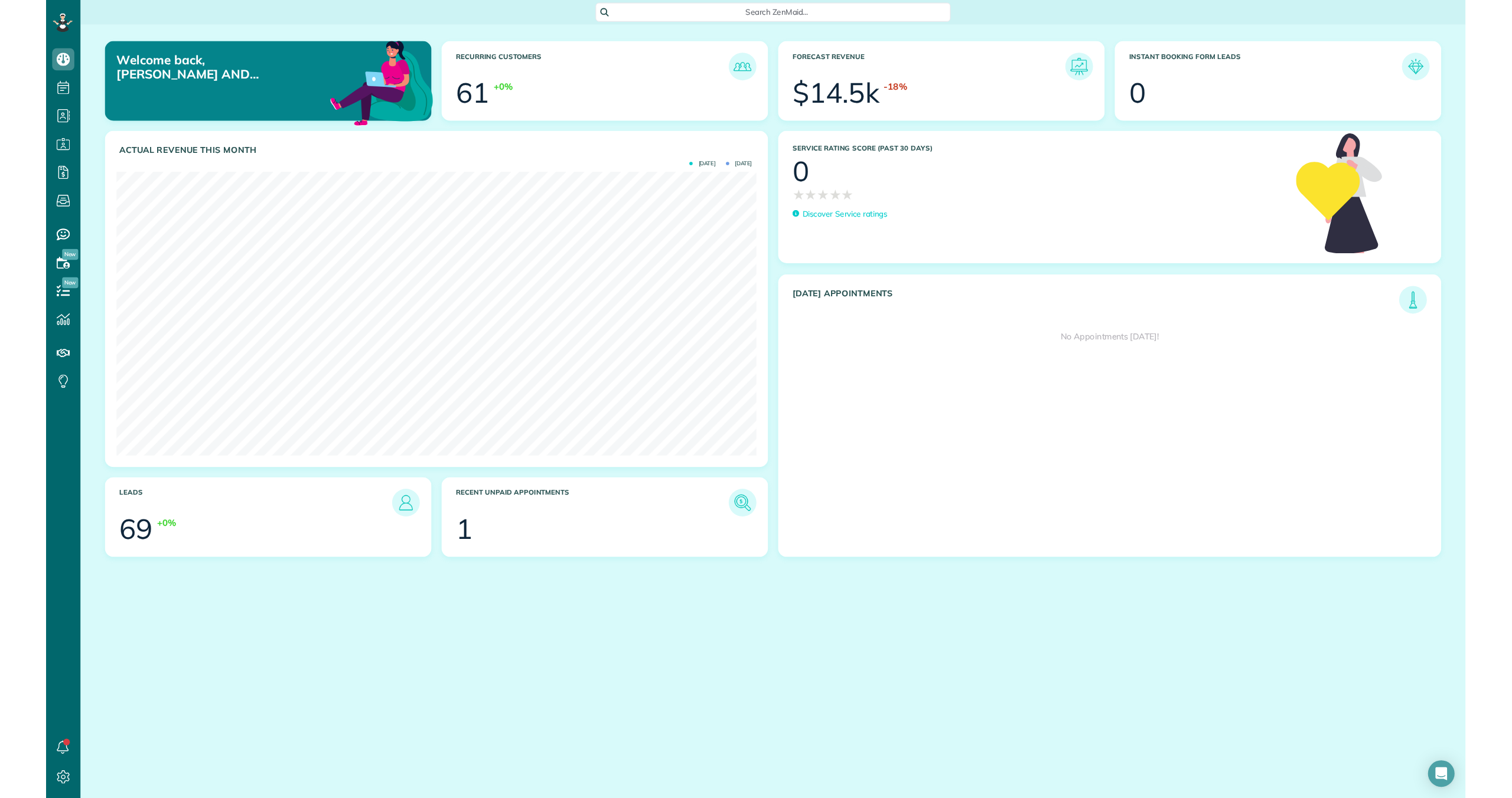
scroll to position [798, 37]
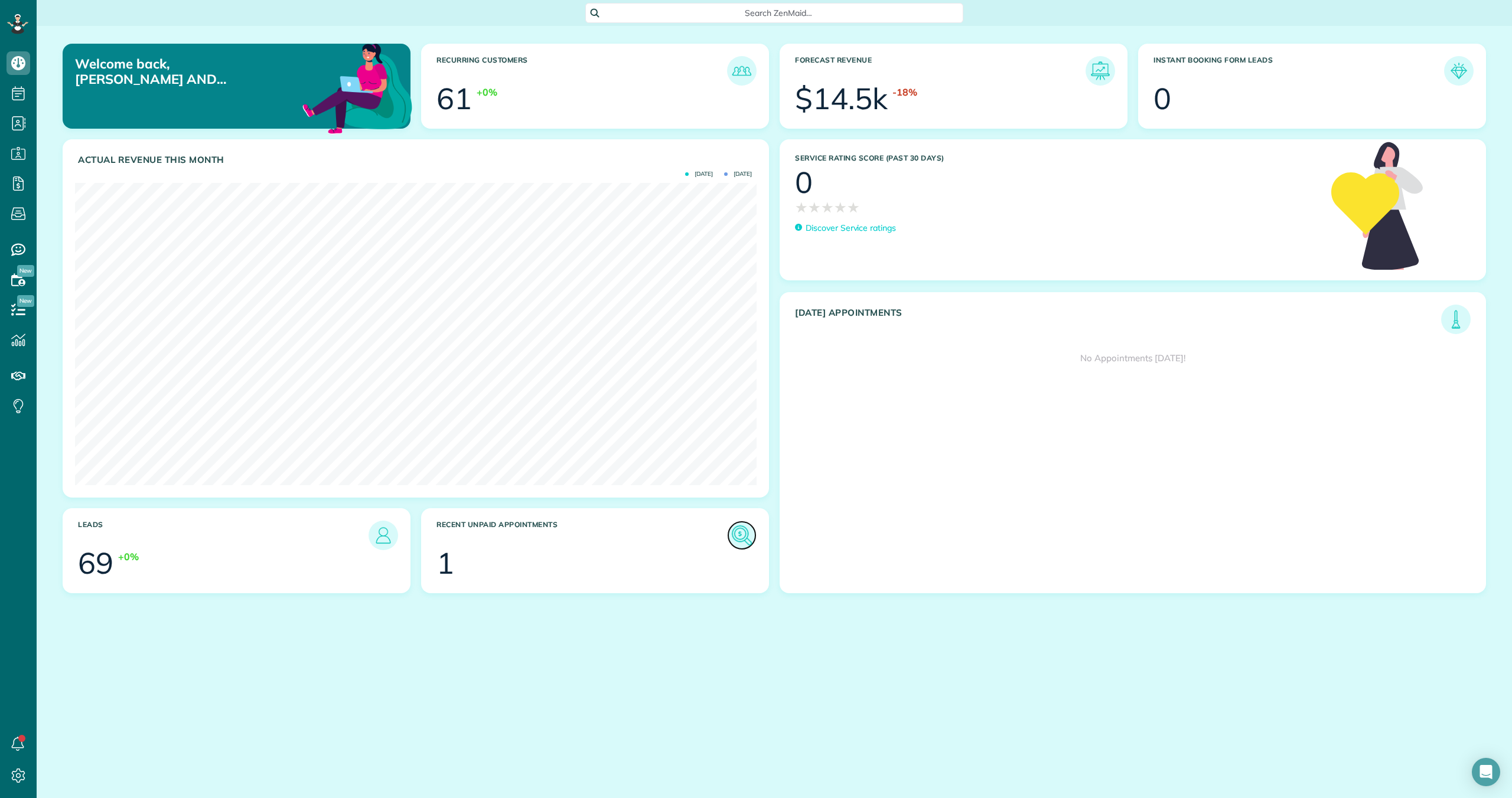
click at [720, 534] on img at bounding box center [741, 535] width 27 height 27
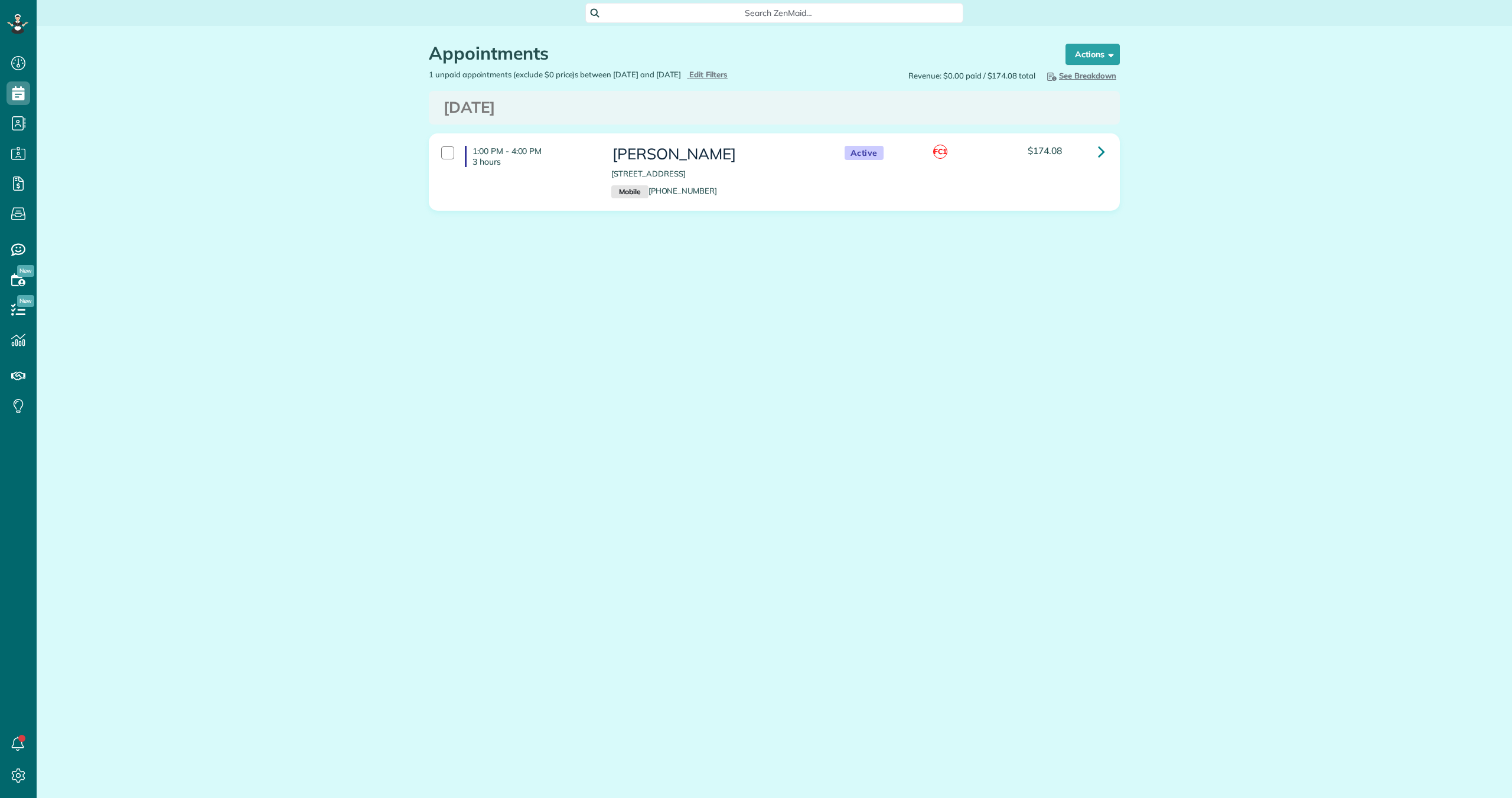
scroll to position [5, 5]
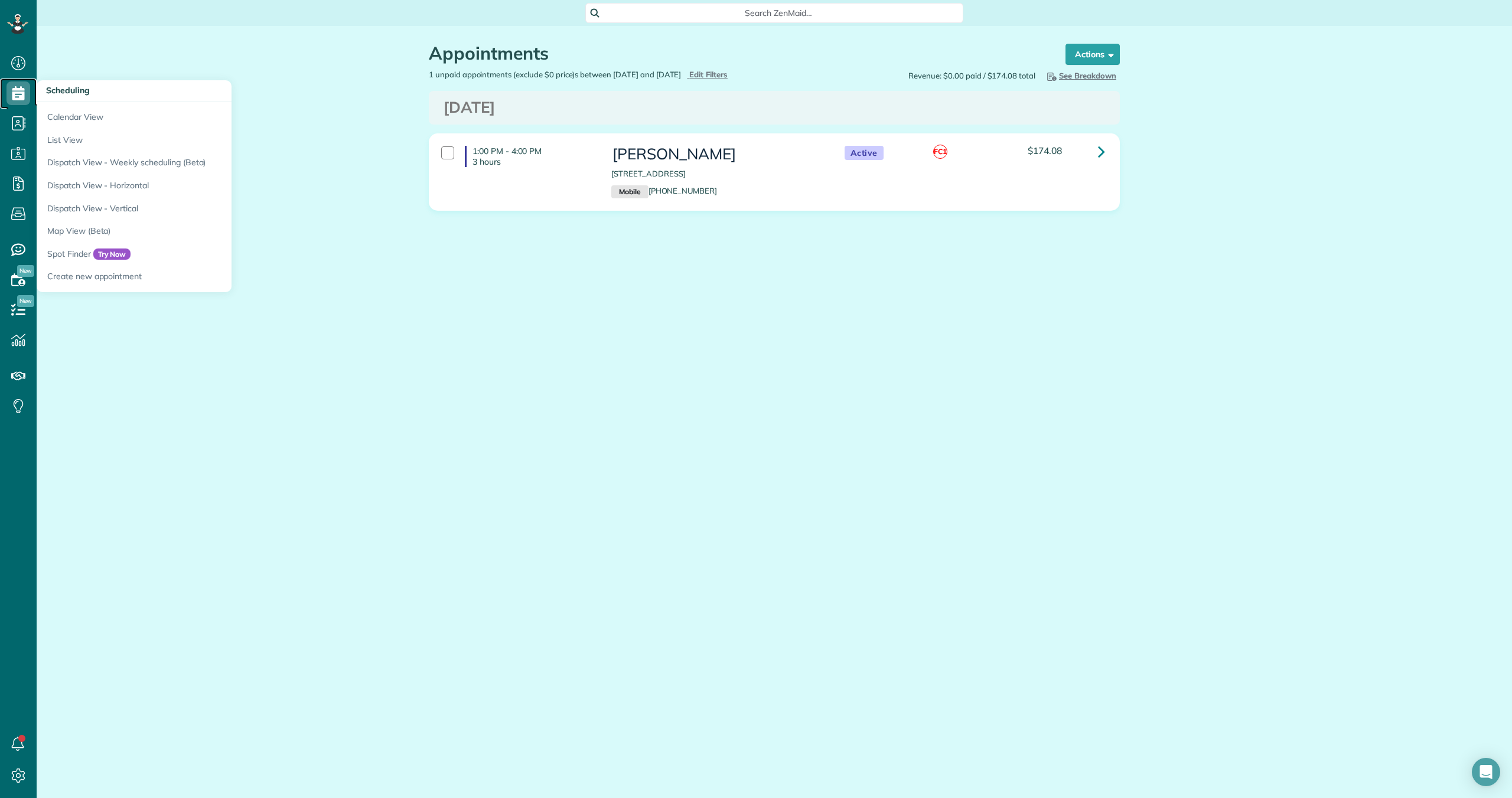
click at [17, 95] on icon at bounding box center [18, 93] width 23 height 23
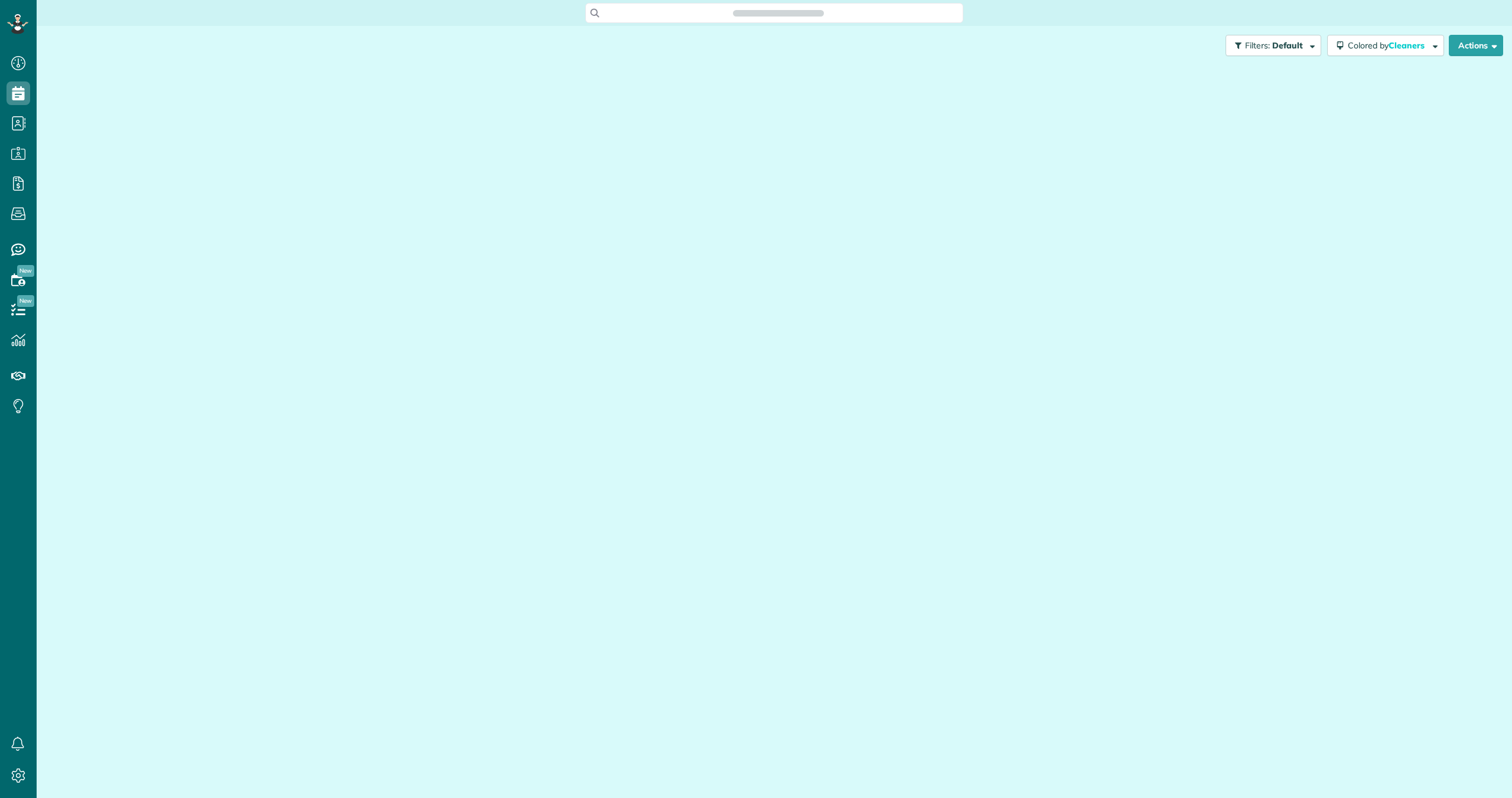
scroll to position [5, 5]
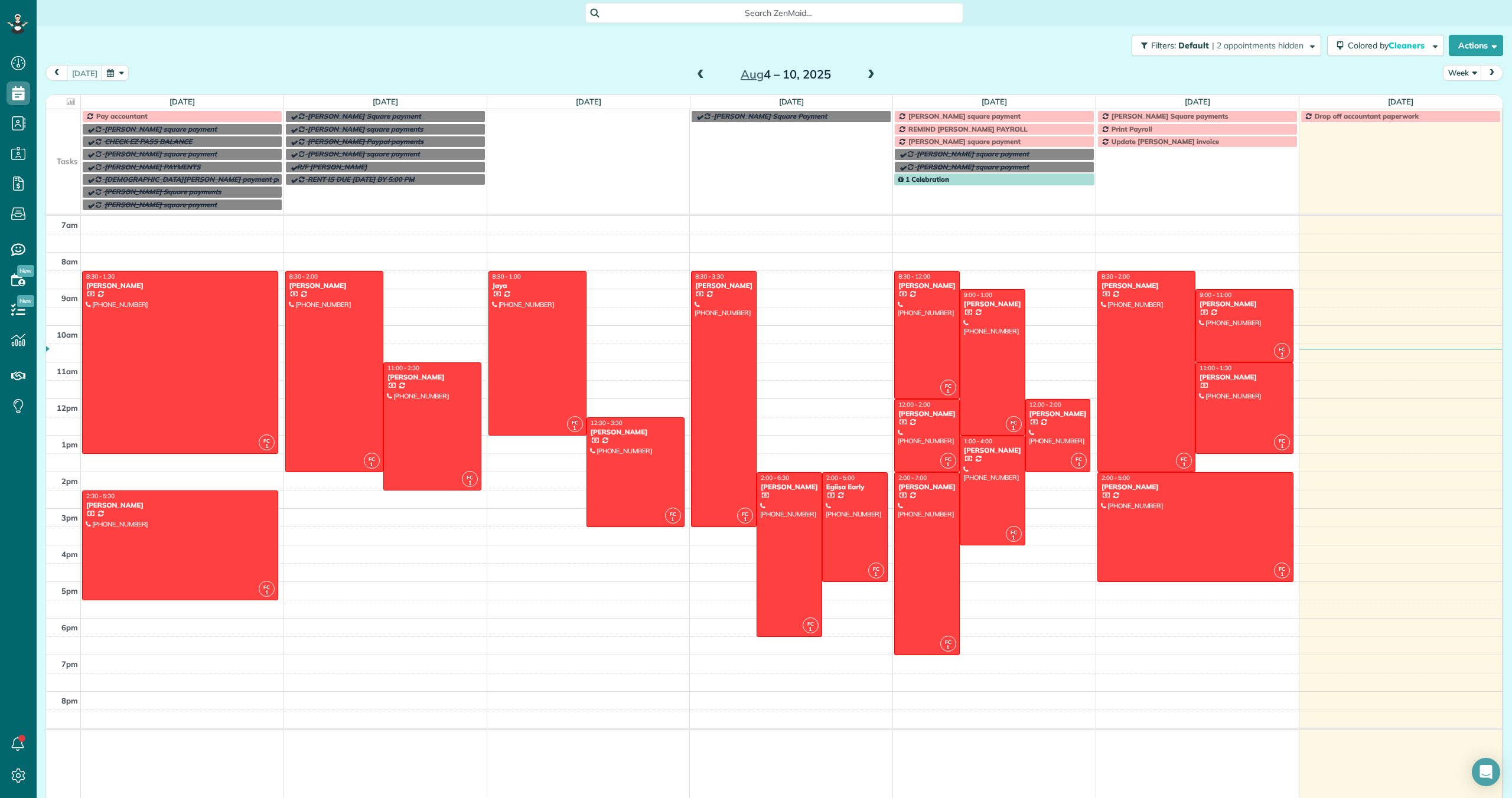
click at [1013, 119] on span "[PERSON_NAME] square payment" at bounding box center [964, 115] width 112 height 9
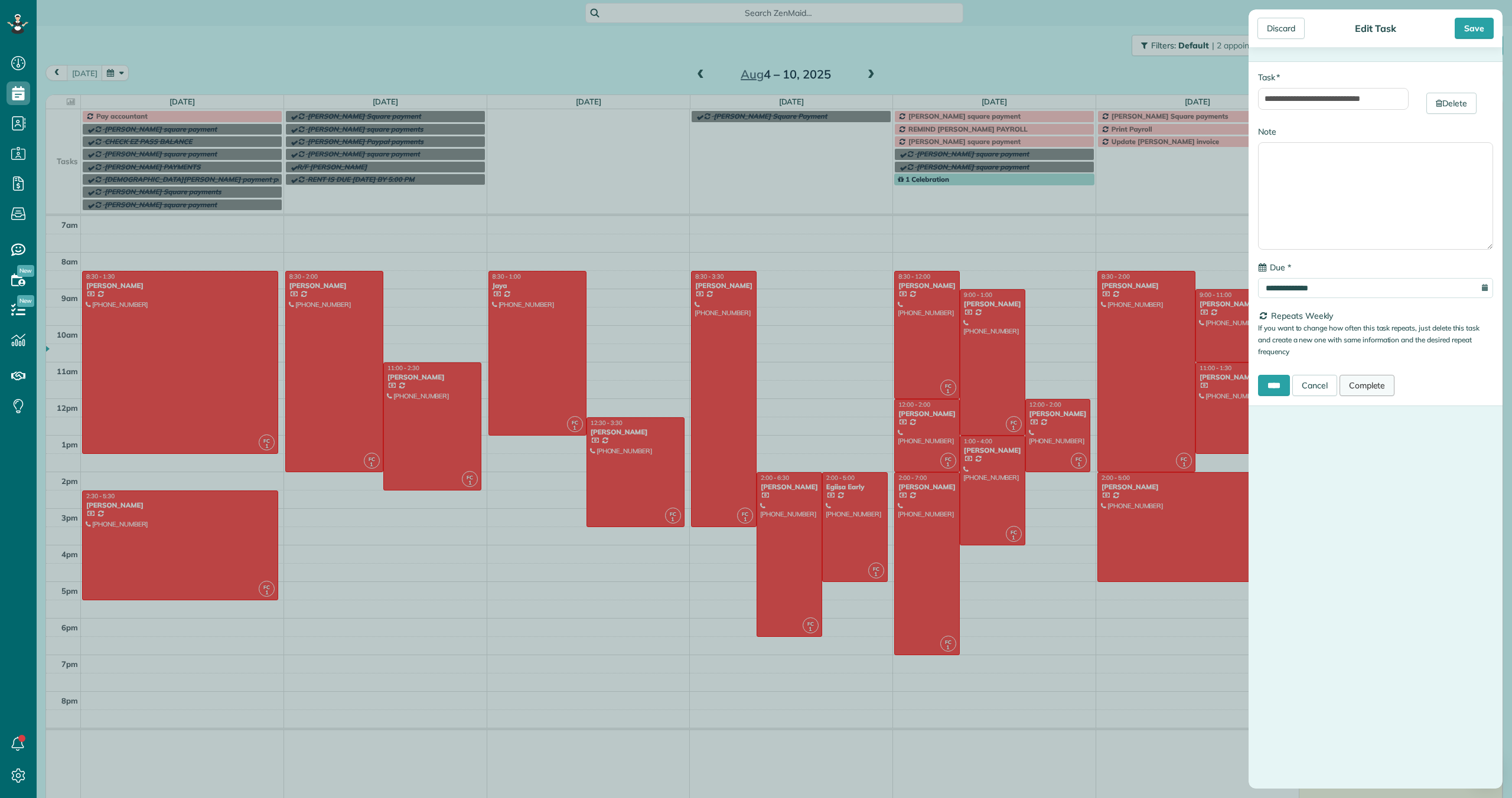
click at [1371, 386] on link "Complete" at bounding box center [1367, 385] width 55 height 21
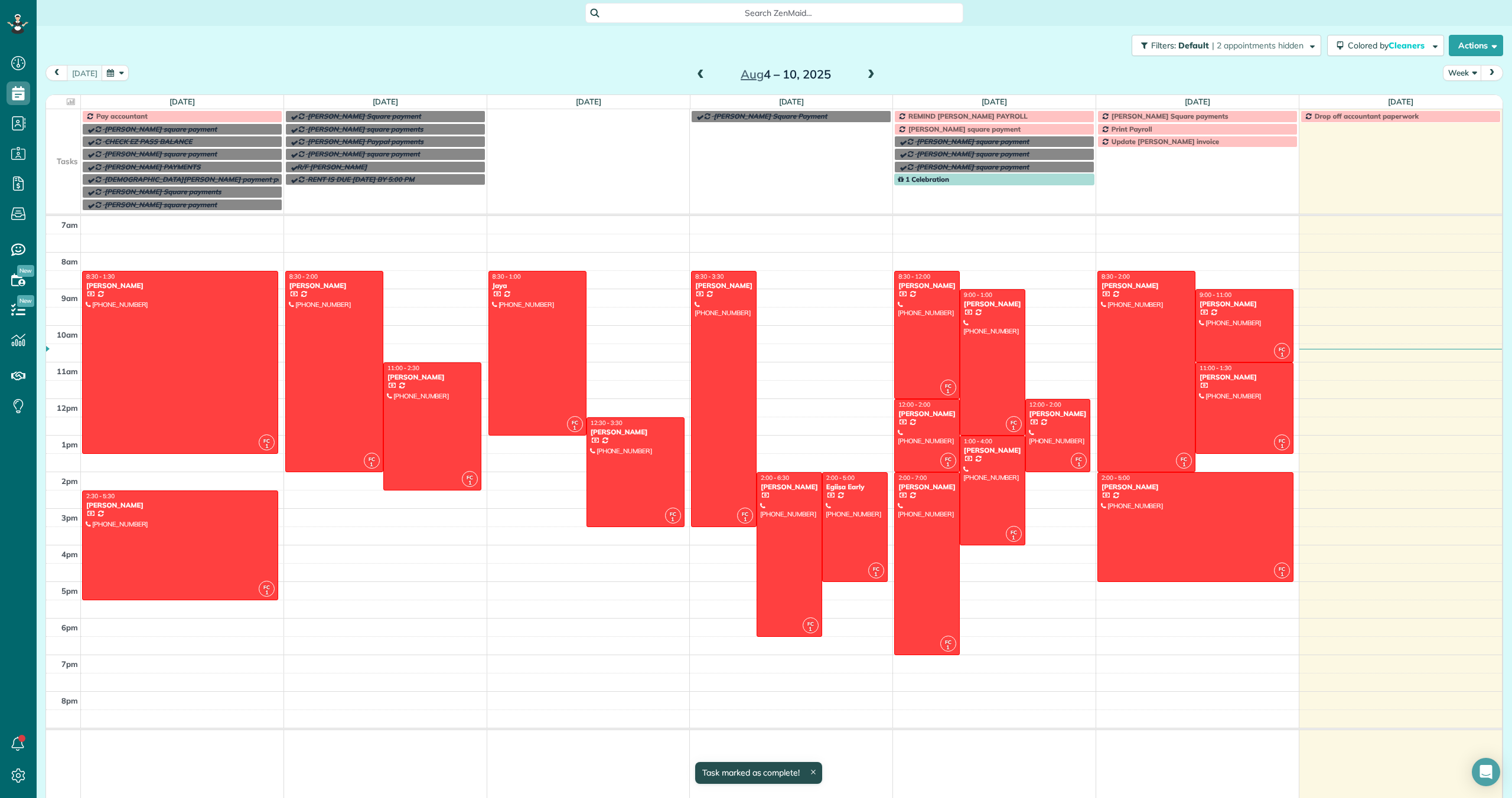
click at [868, 74] on span at bounding box center [871, 74] width 13 height 11
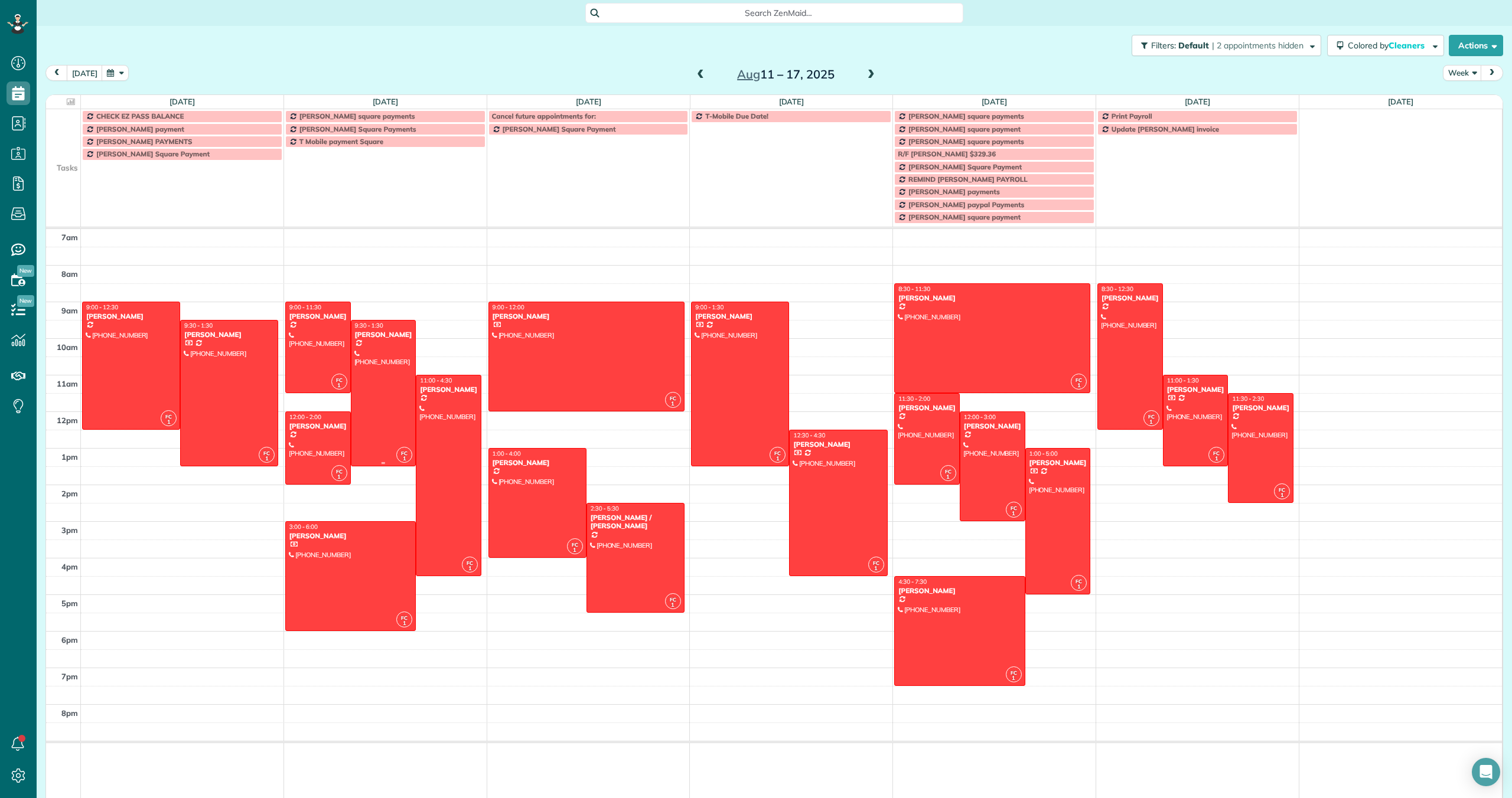
click at [394, 417] on div at bounding box center [383, 393] width 64 height 146
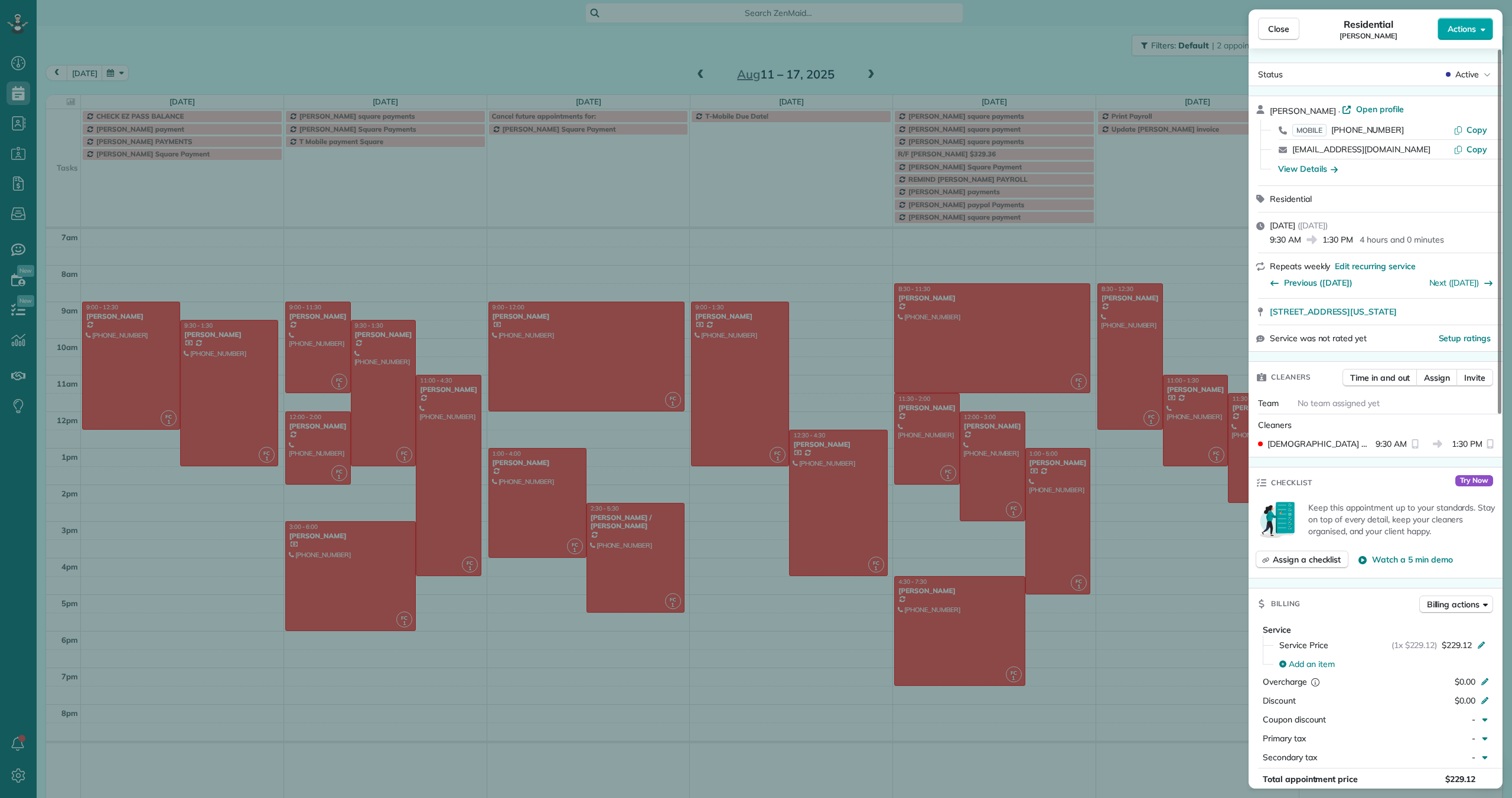
click at [1471, 31] on span "Actions" at bounding box center [1462, 29] width 28 height 12
click at [1422, 75] on span "Edit this appointment" at bounding box center [1412, 77] width 79 height 12
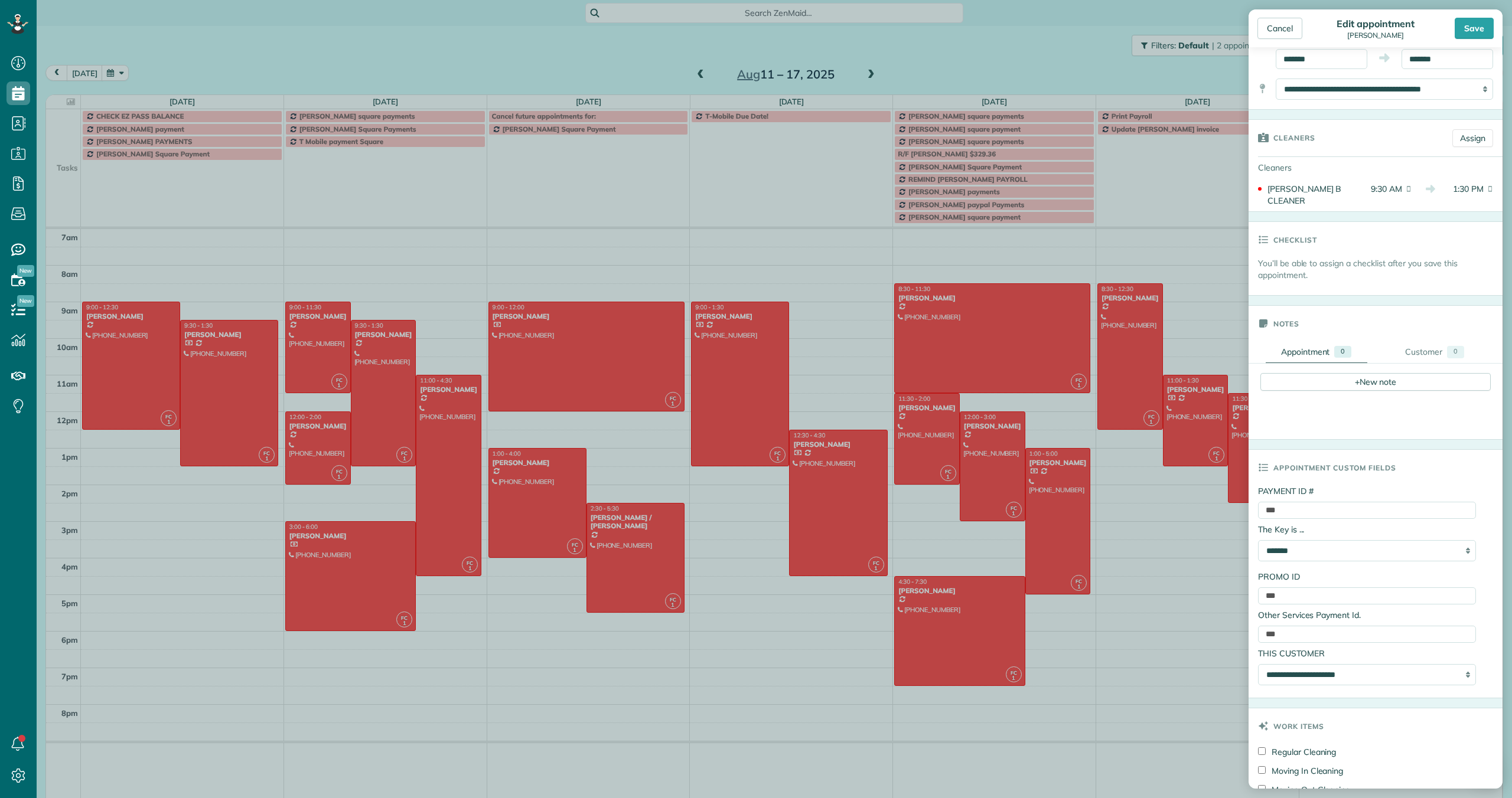
scroll to position [136, 0]
drag, startPoint x: 1297, startPoint y: 490, endPoint x: 1274, endPoint y: 488, distance: 23.1
click at [1272, 498] on input "***" at bounding box center [1366, 506] width 218 height 17
click at [1283, 498] on input "***" at bounding box center [1366, 506] width 218 height 17
drag, startPoint x: 1285, startPoint y: 498, endPoint x: 1265, endPoint y: 496, distance: 20.1
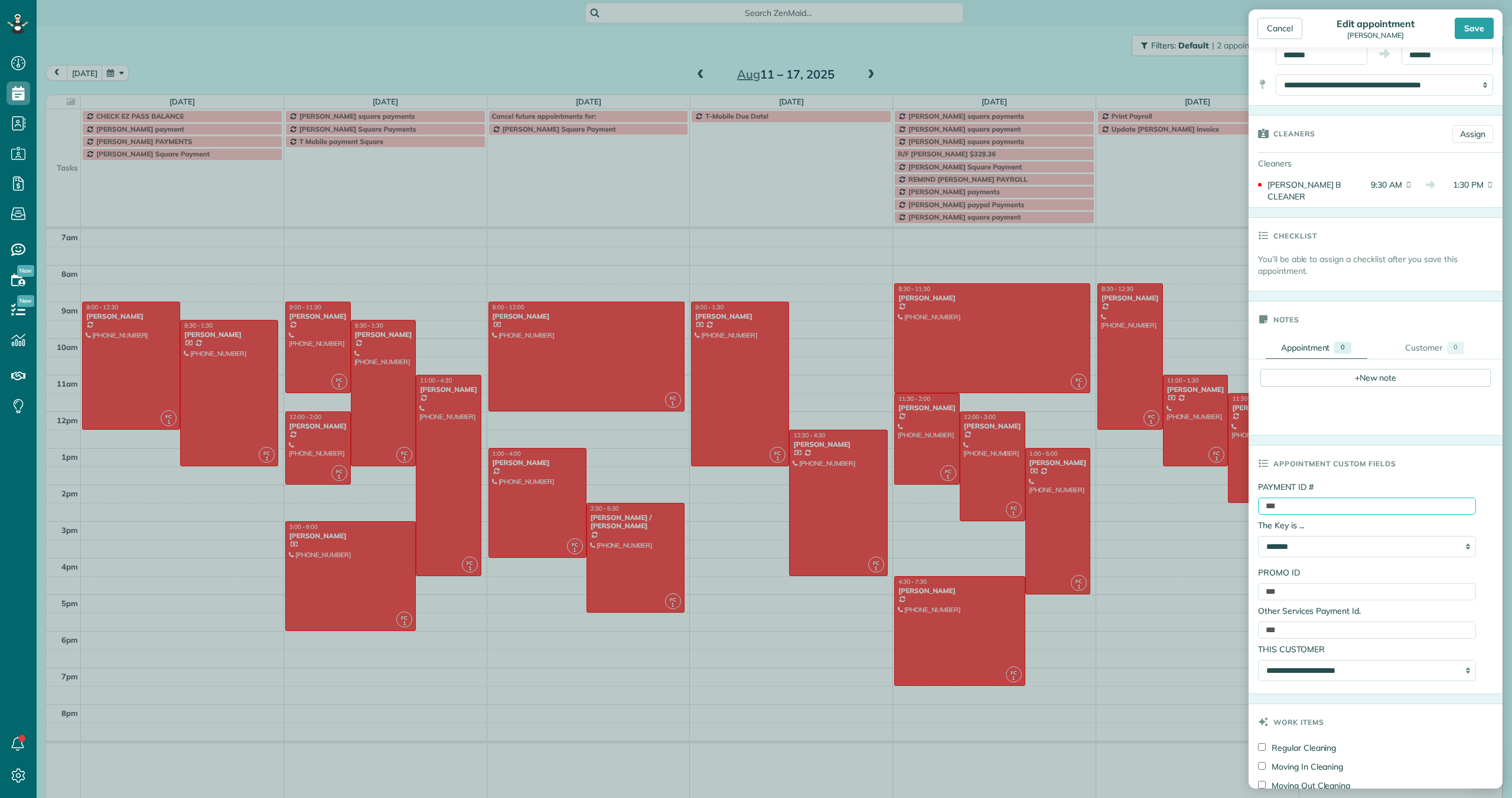
click at [1265, 498] on input "***" at bounding box center [1366, 506] width 218 height 17
paste input "**********"
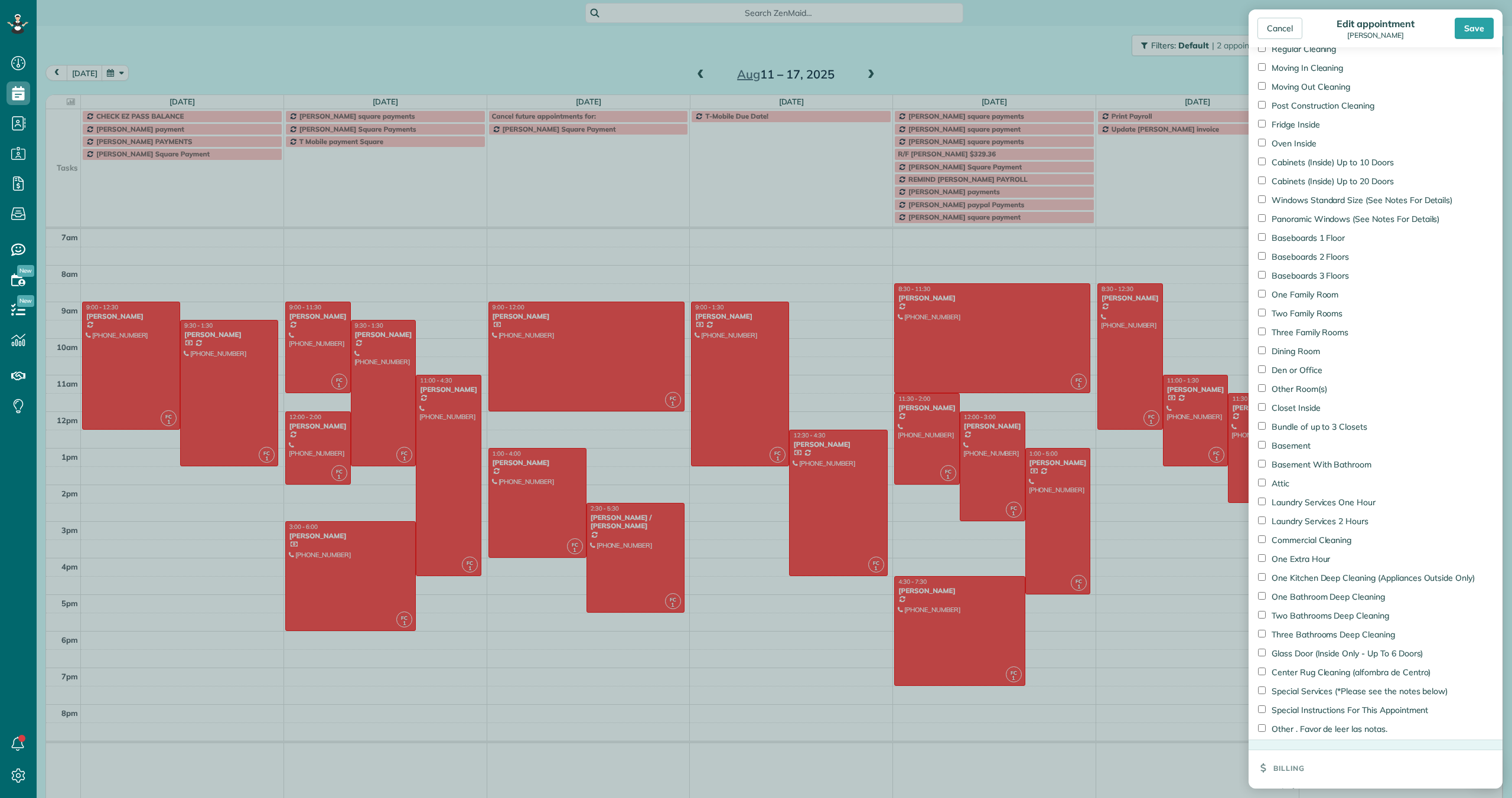
scroll to position [950, 0]
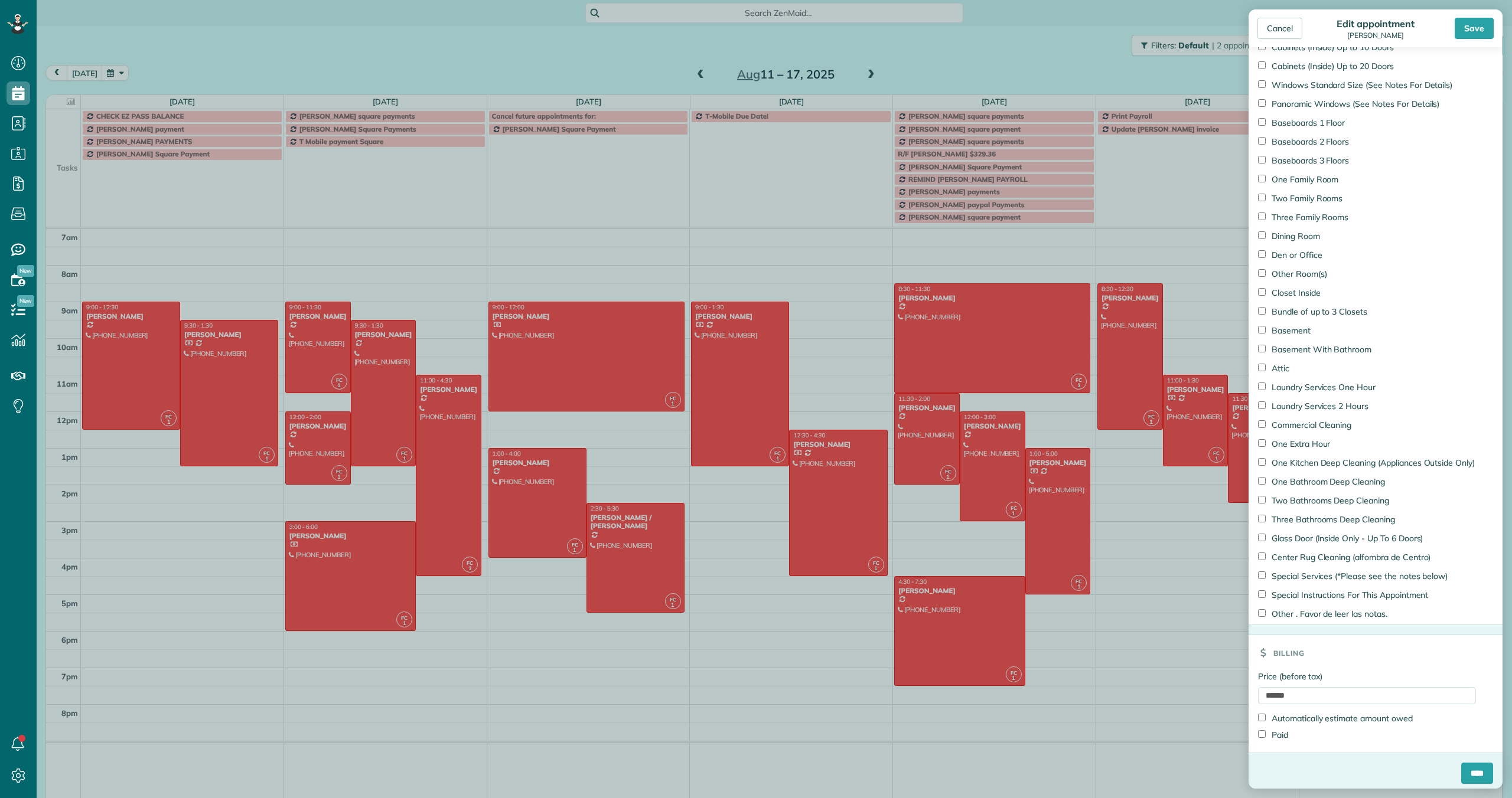
type input "**********"
click at [1474, 773] on input "****" at bounding box center [1477, 773] width 32 height 21
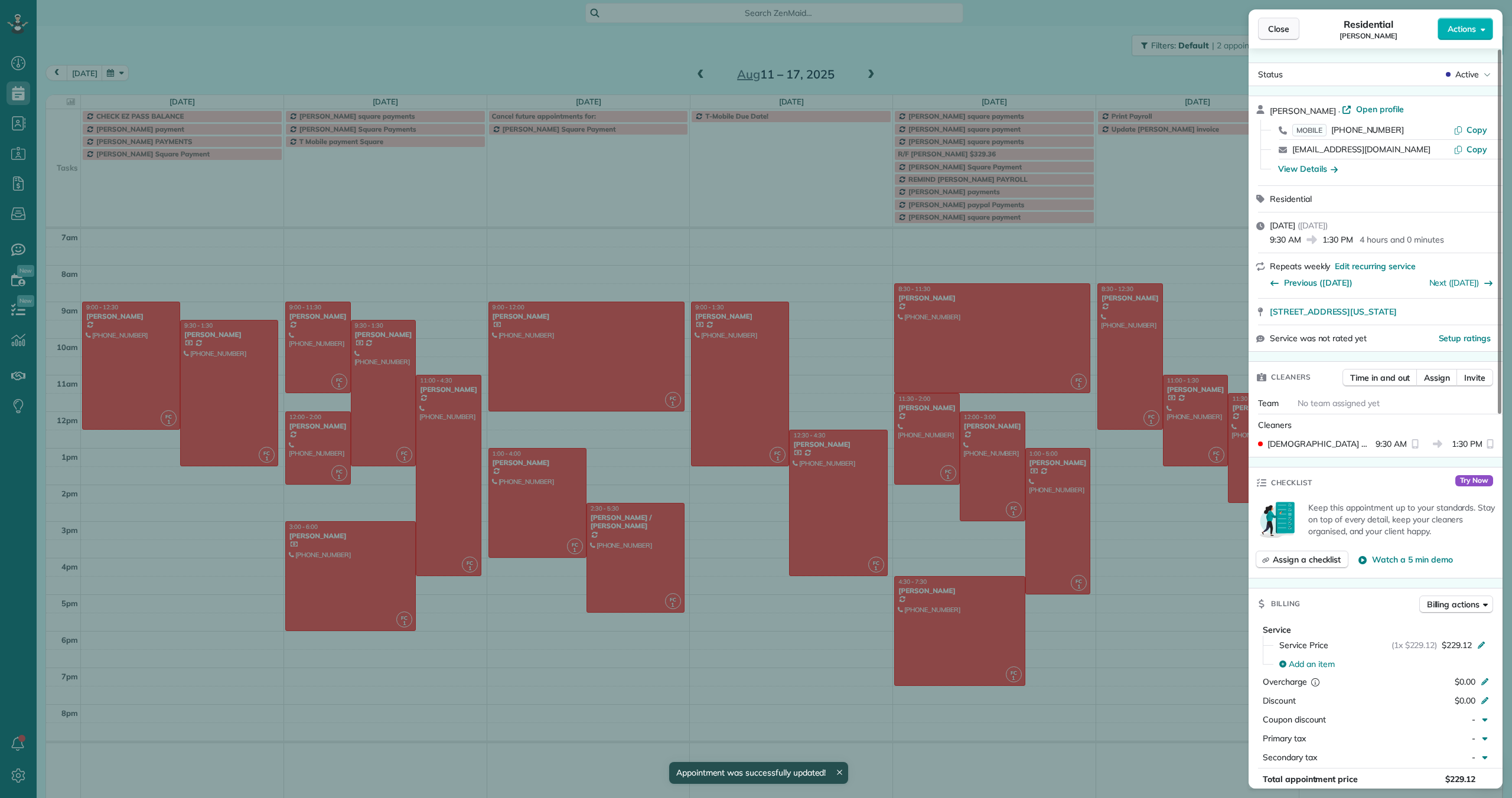
click at [1287, 25] on span "Close" at bounding box center [1278, 29] width 21 height 12
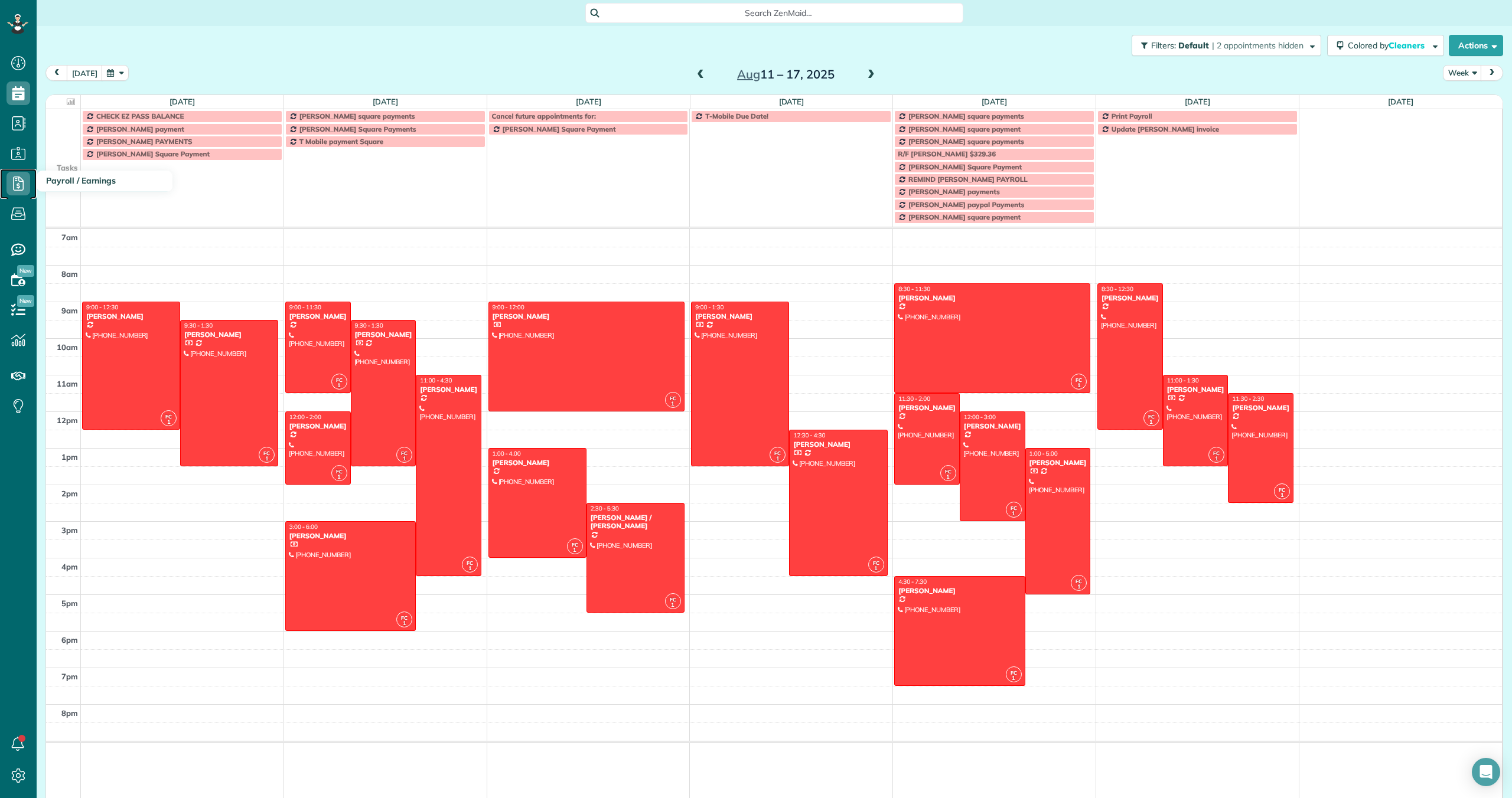
click at [17, 187] on icon at bounding box center [18, 183] width 23 height 23
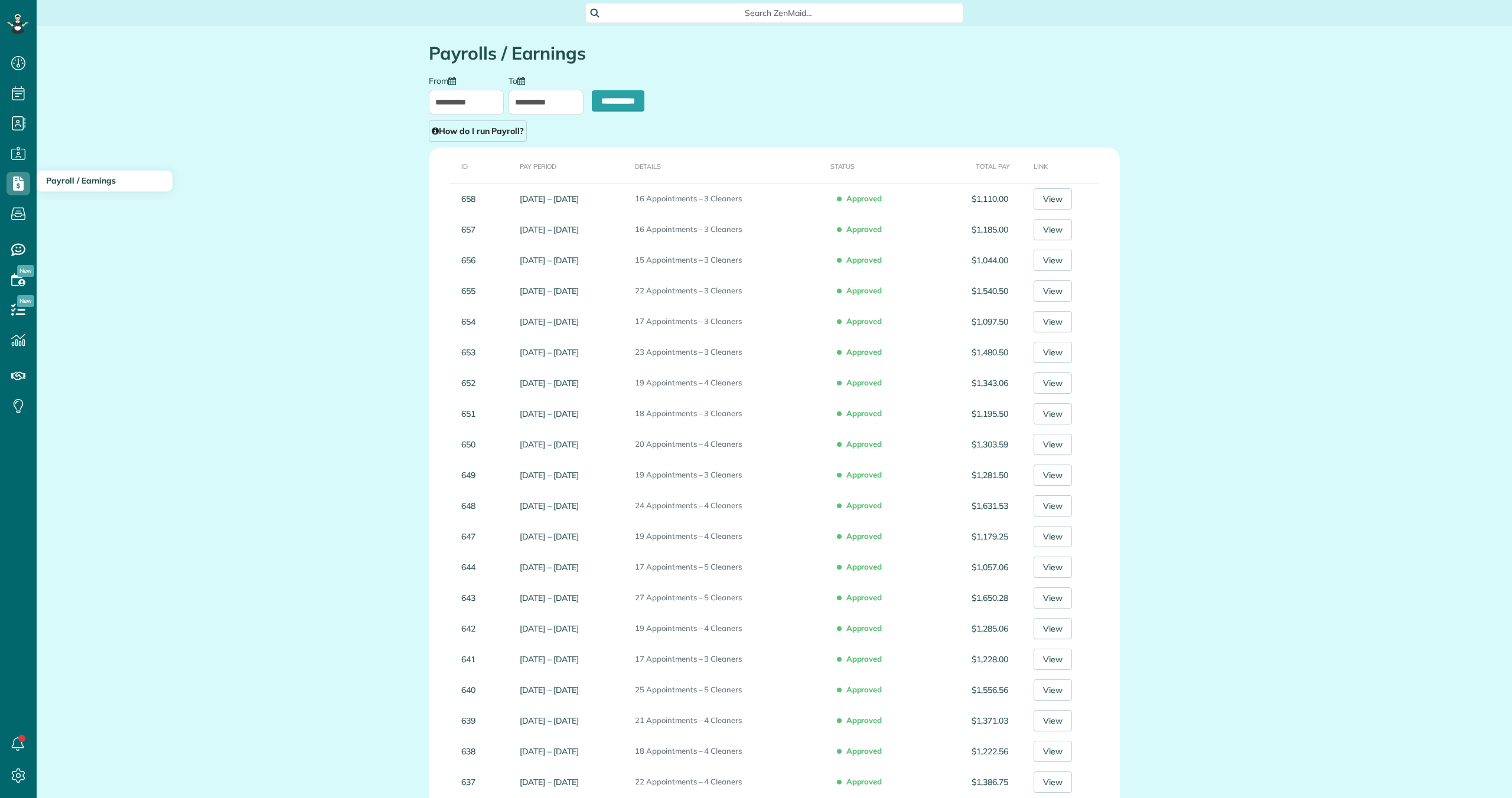
scroll to position [5, 5]
type input "**********"
click at [486, 100] on input "**********" at bounding box center [466, 102] width 75 height 25
click at [443, 130] on link "Prev" at bounding box center [445, 130] width 33 height 29
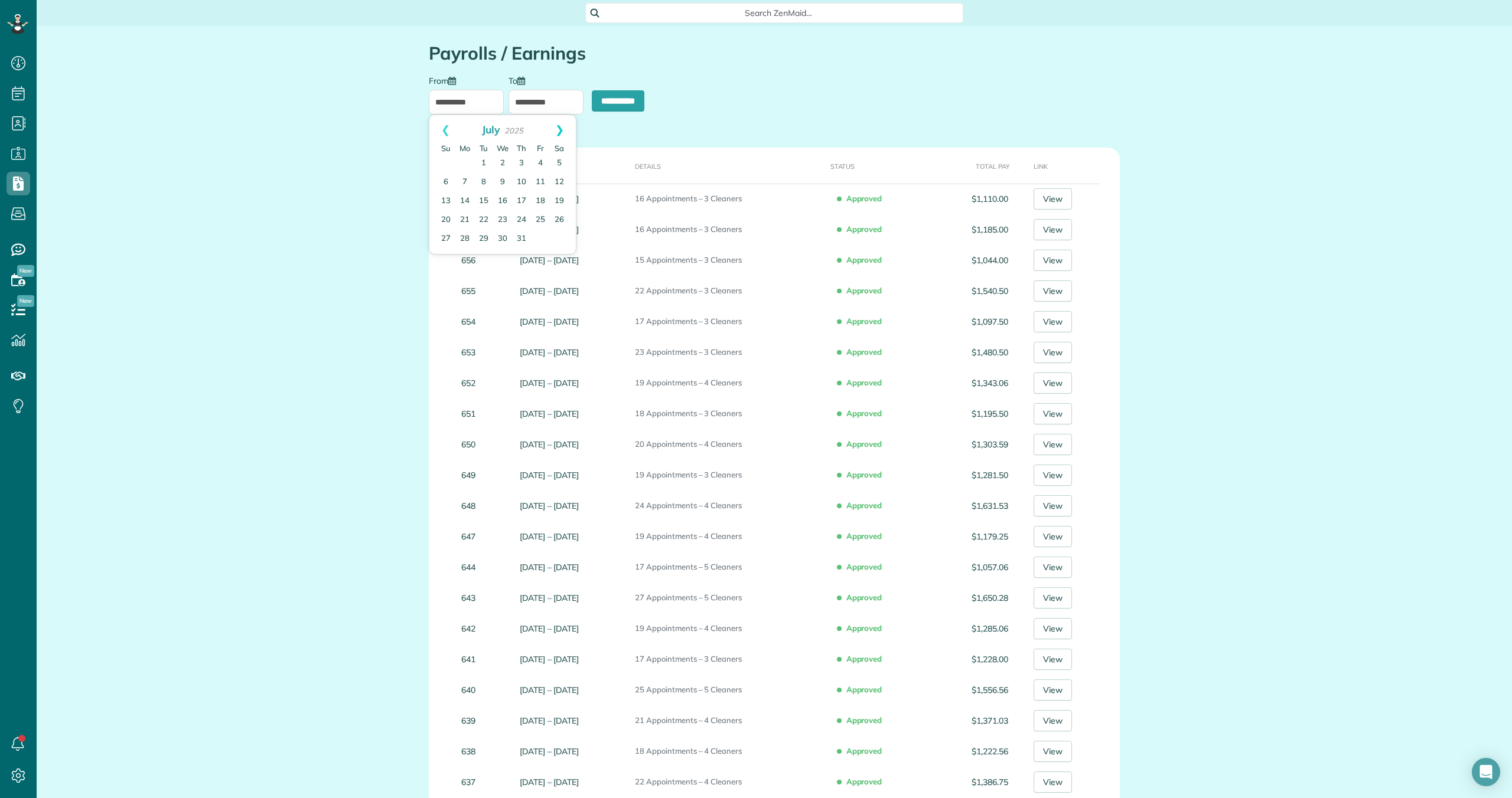
click at [559, 129] on link "Next" at bounding box center [559, 130] width 33 height 29
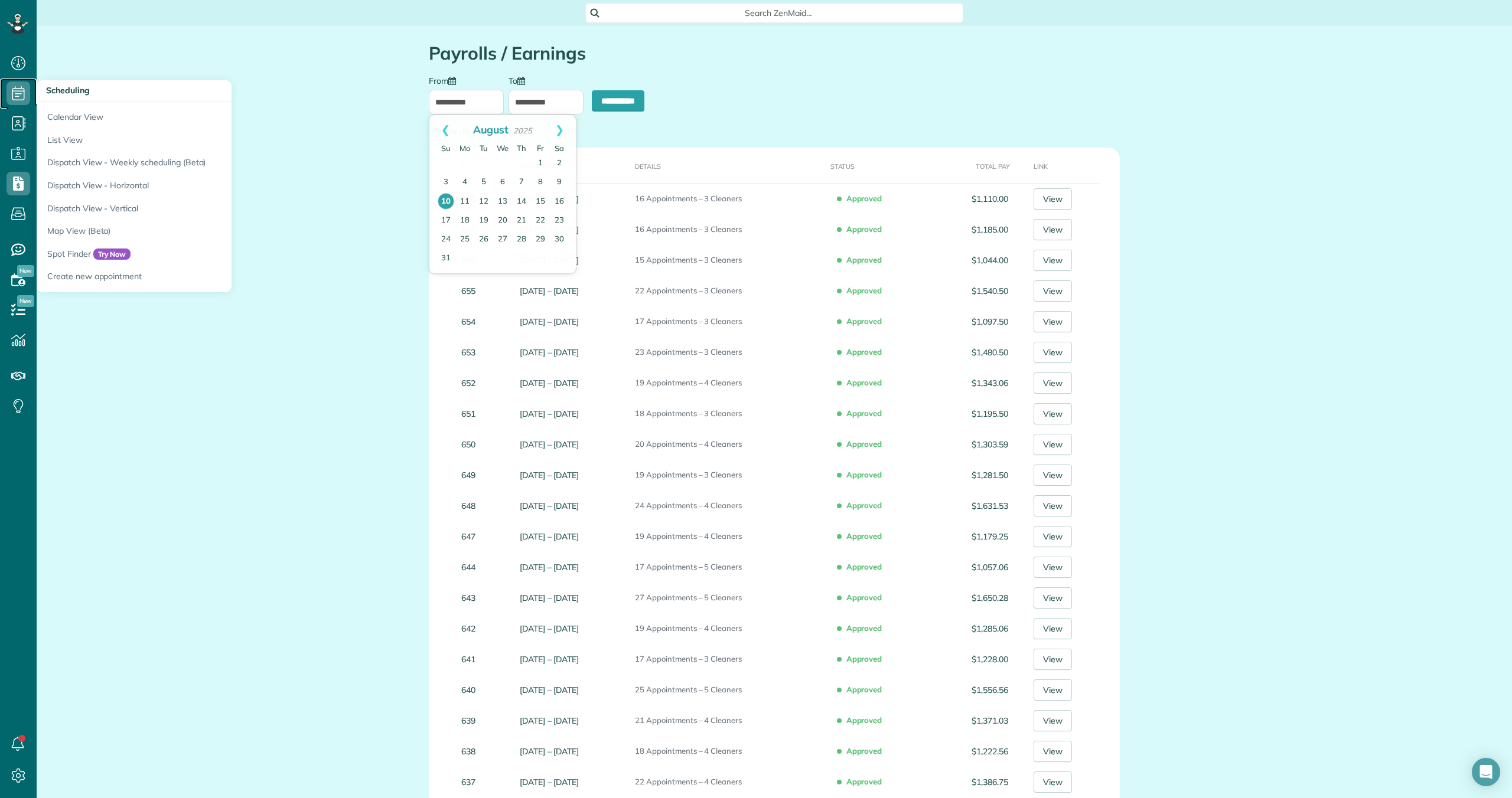
click at [21, 95] on icon at bounding box center [18, 93] width 23 height 23
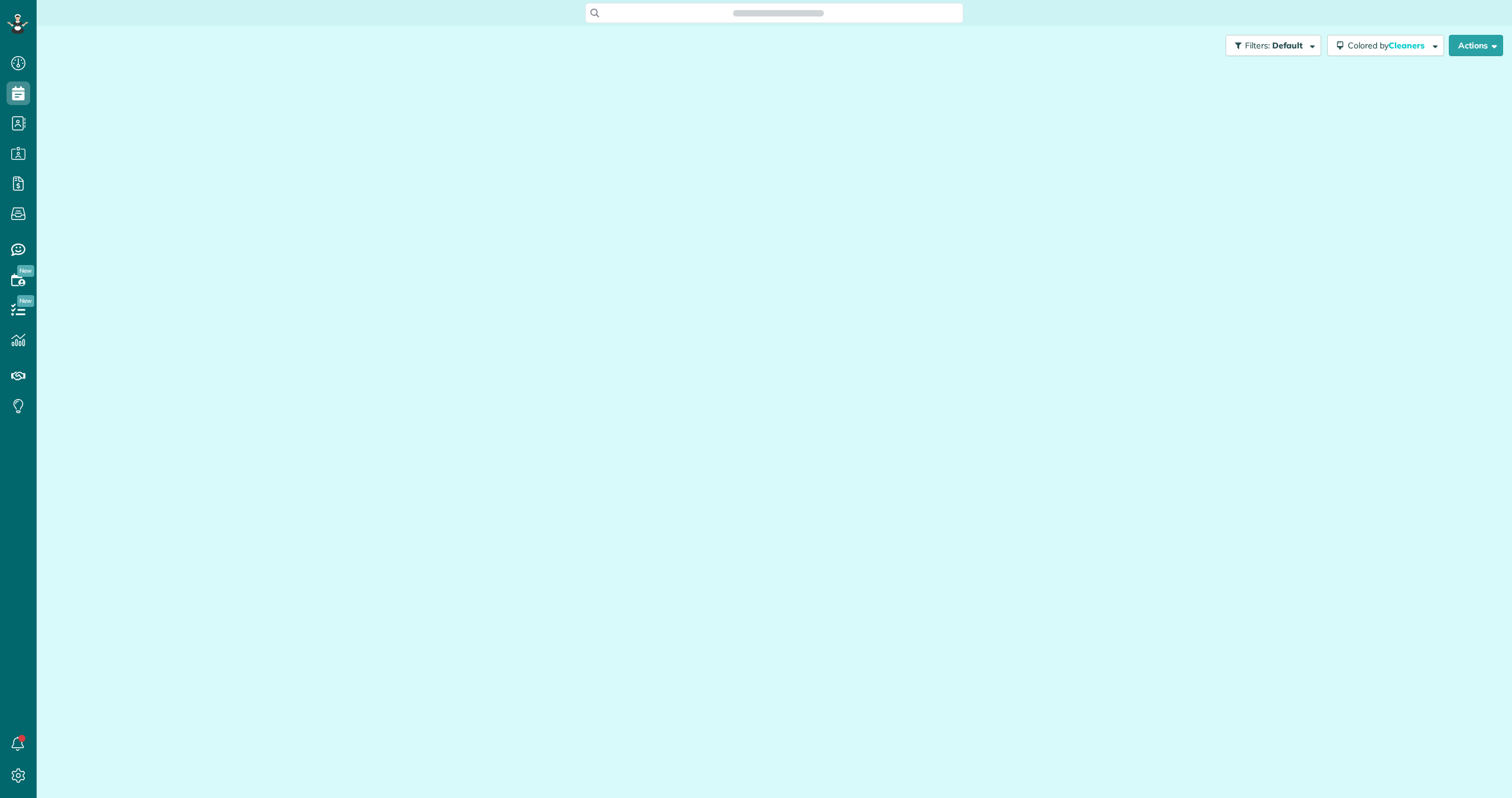
scroll to position [5, 5]
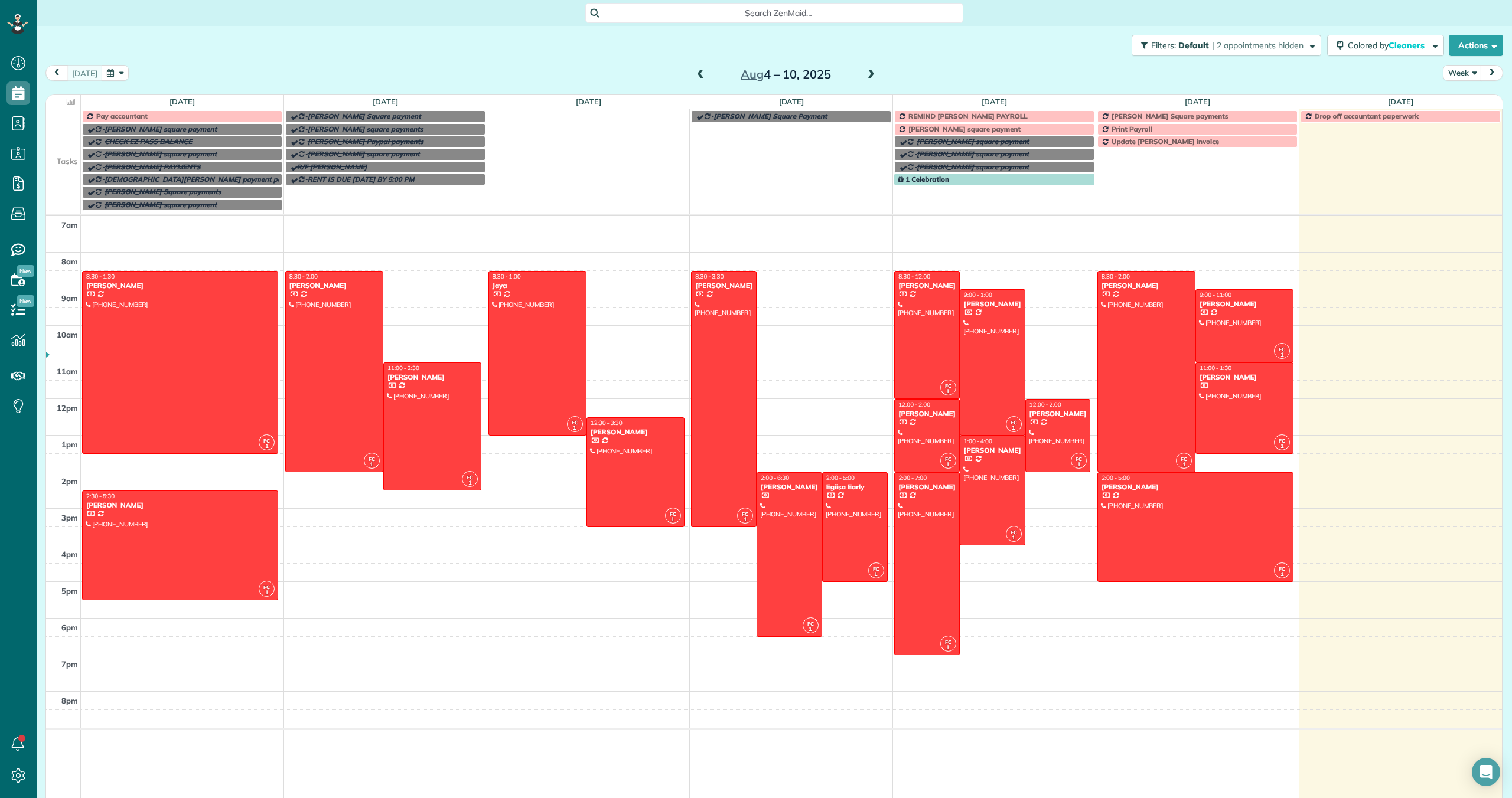
click at [697, 74] on span at bounding box center [700, 74] width 13 height 11
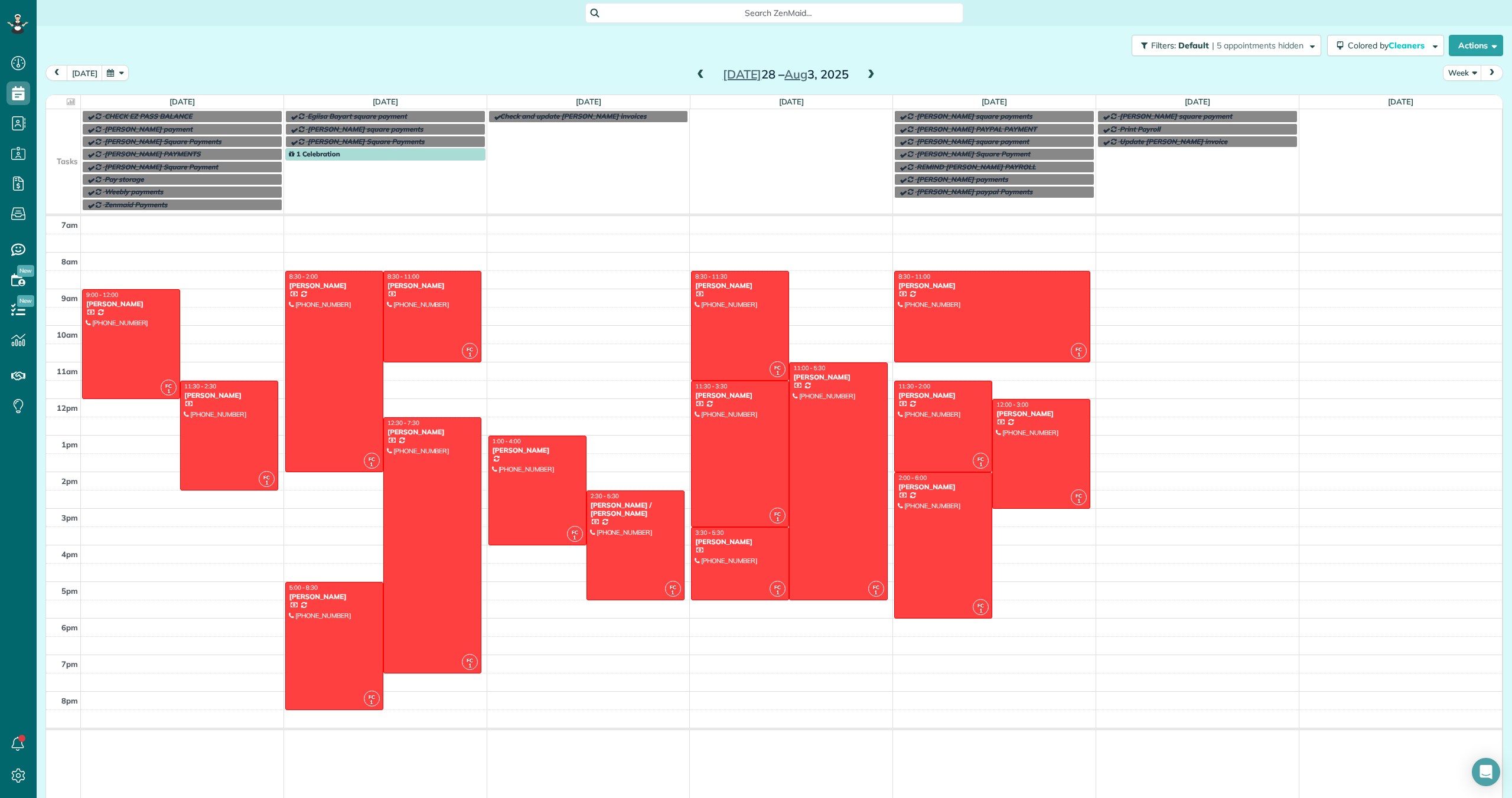
click at [418, 156] on div "1 Celebration" at bounding box center [385, 154] width 193 height 8
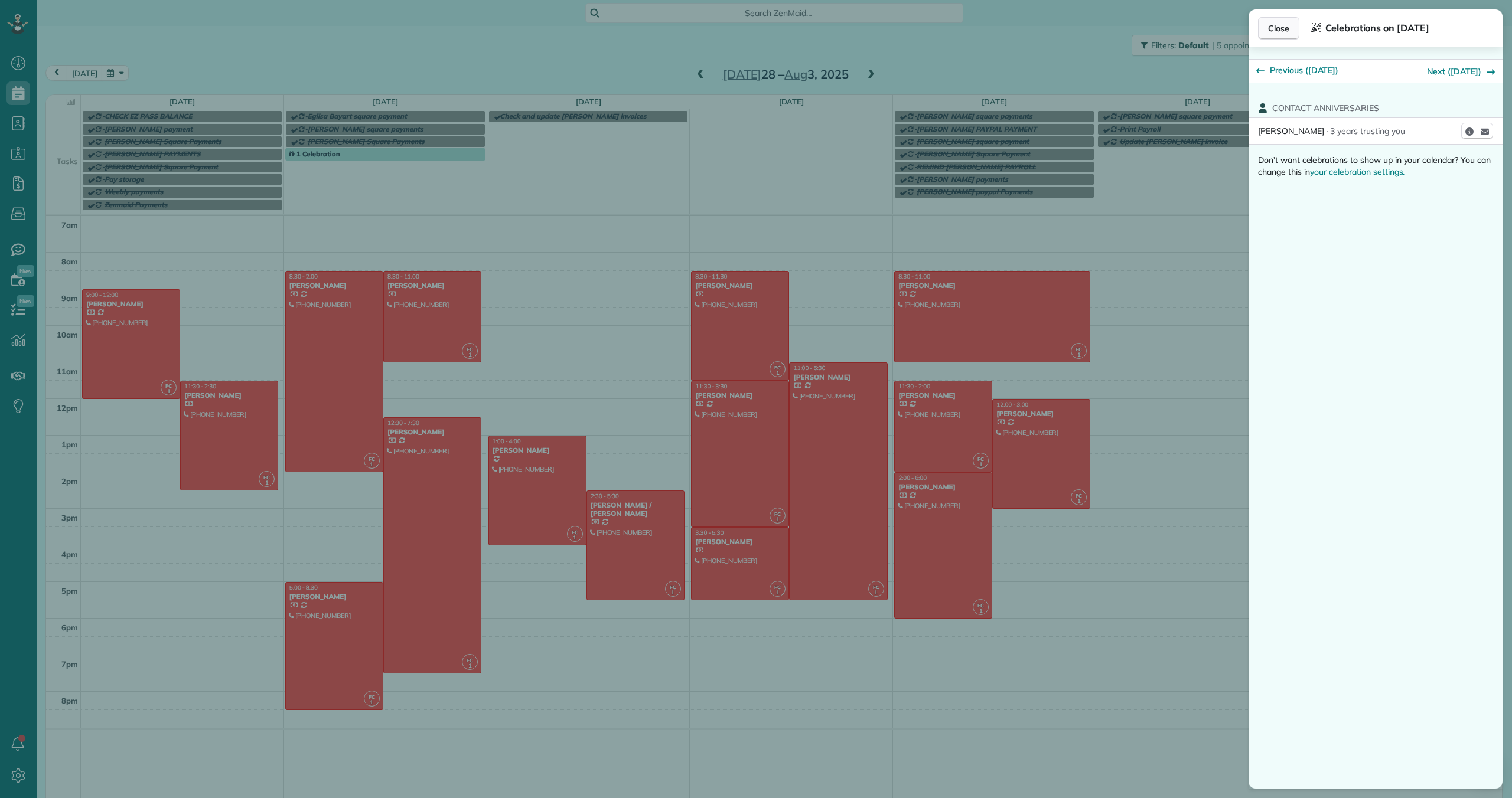
click at [1281, 26] on span "Close" at bounding box center [1278, 28] width 21 height 12
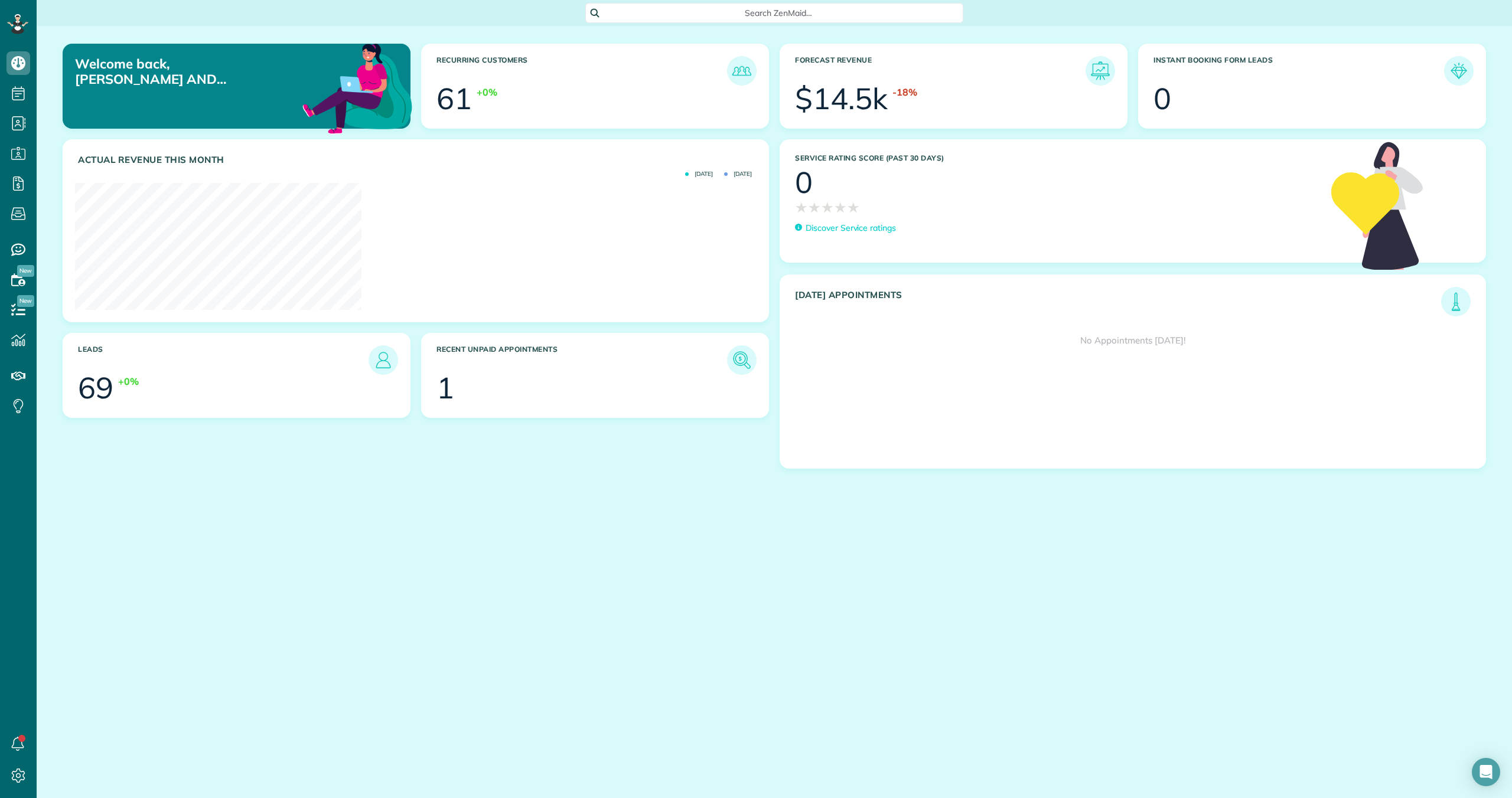
scroll to position [302, 681]
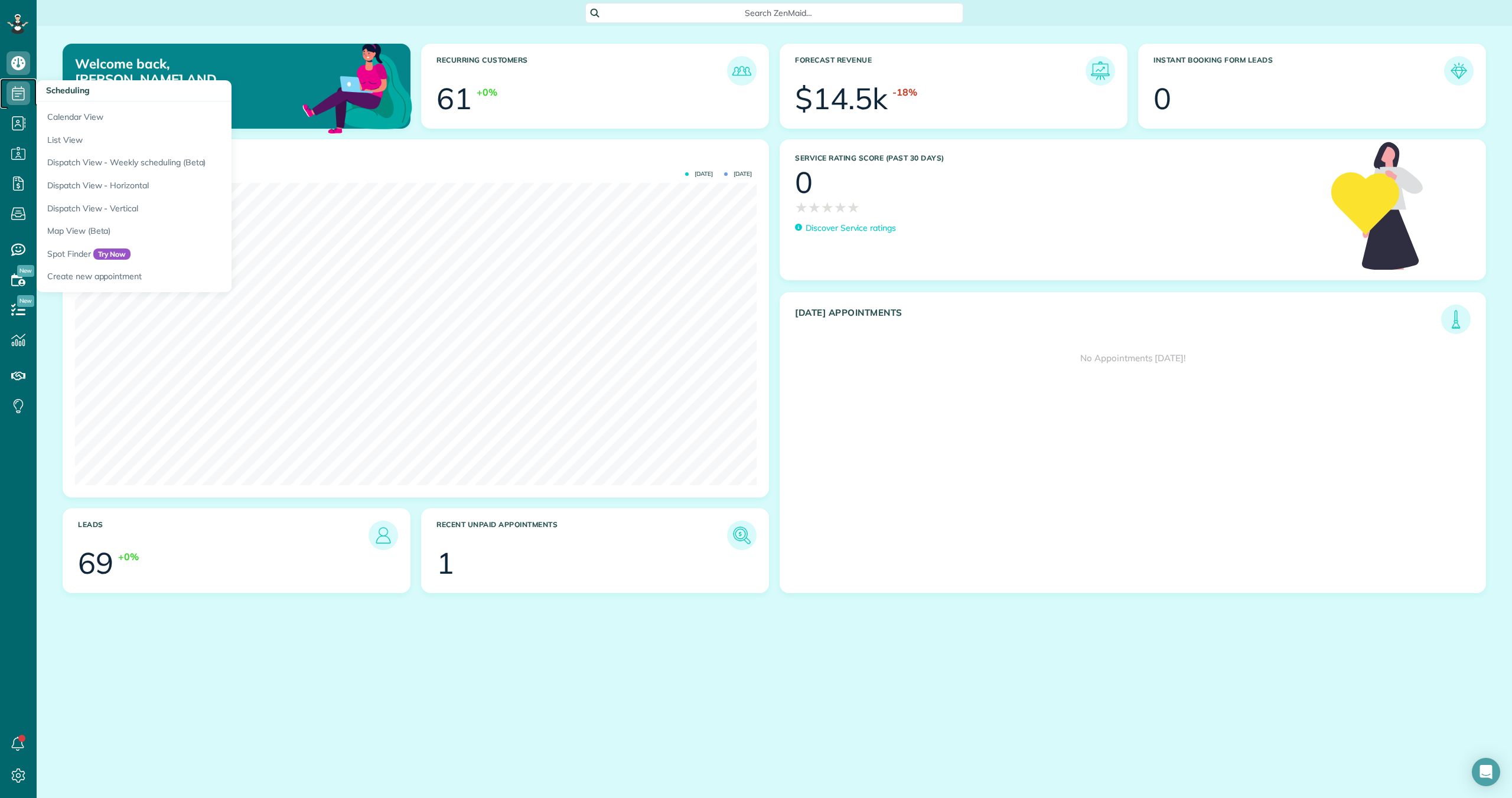
click at [17, 97] on icon at bounding box center [18, 93] width 23 height 23
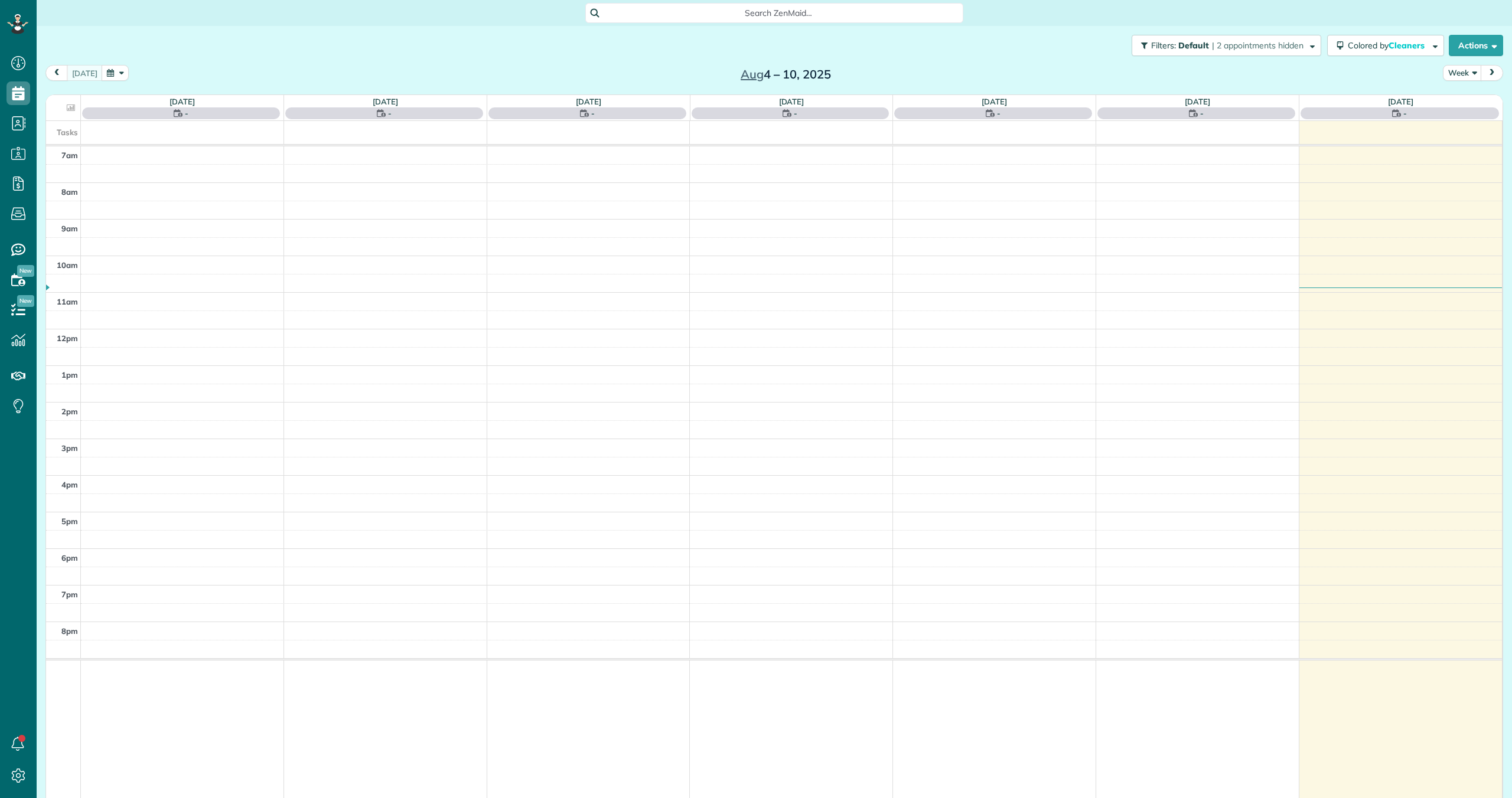
scroll to position [5, 5]
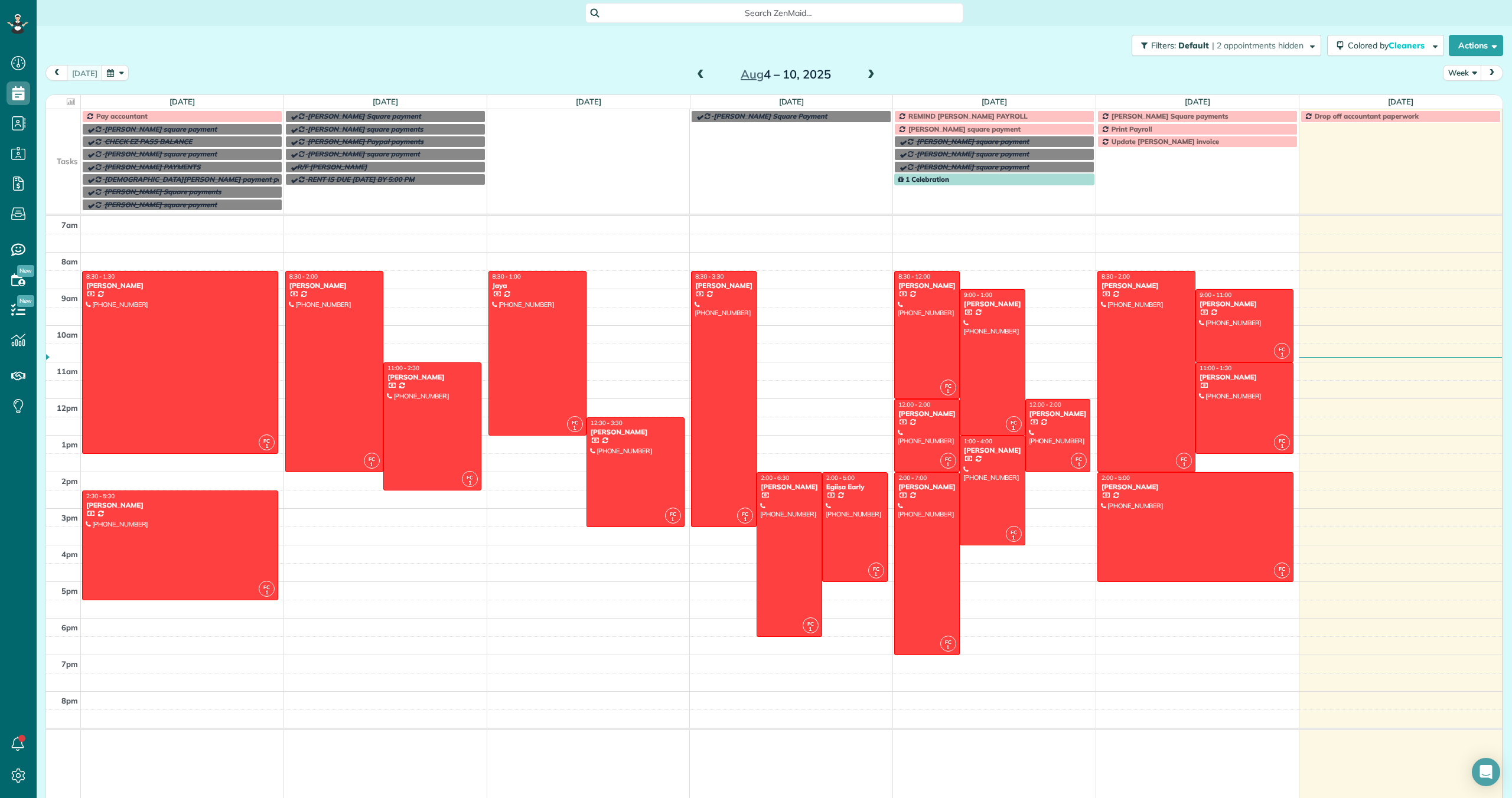
click at [689, 19] on div "Search ZenMaid…" at bounding box center [774, 13] width 378 height 20
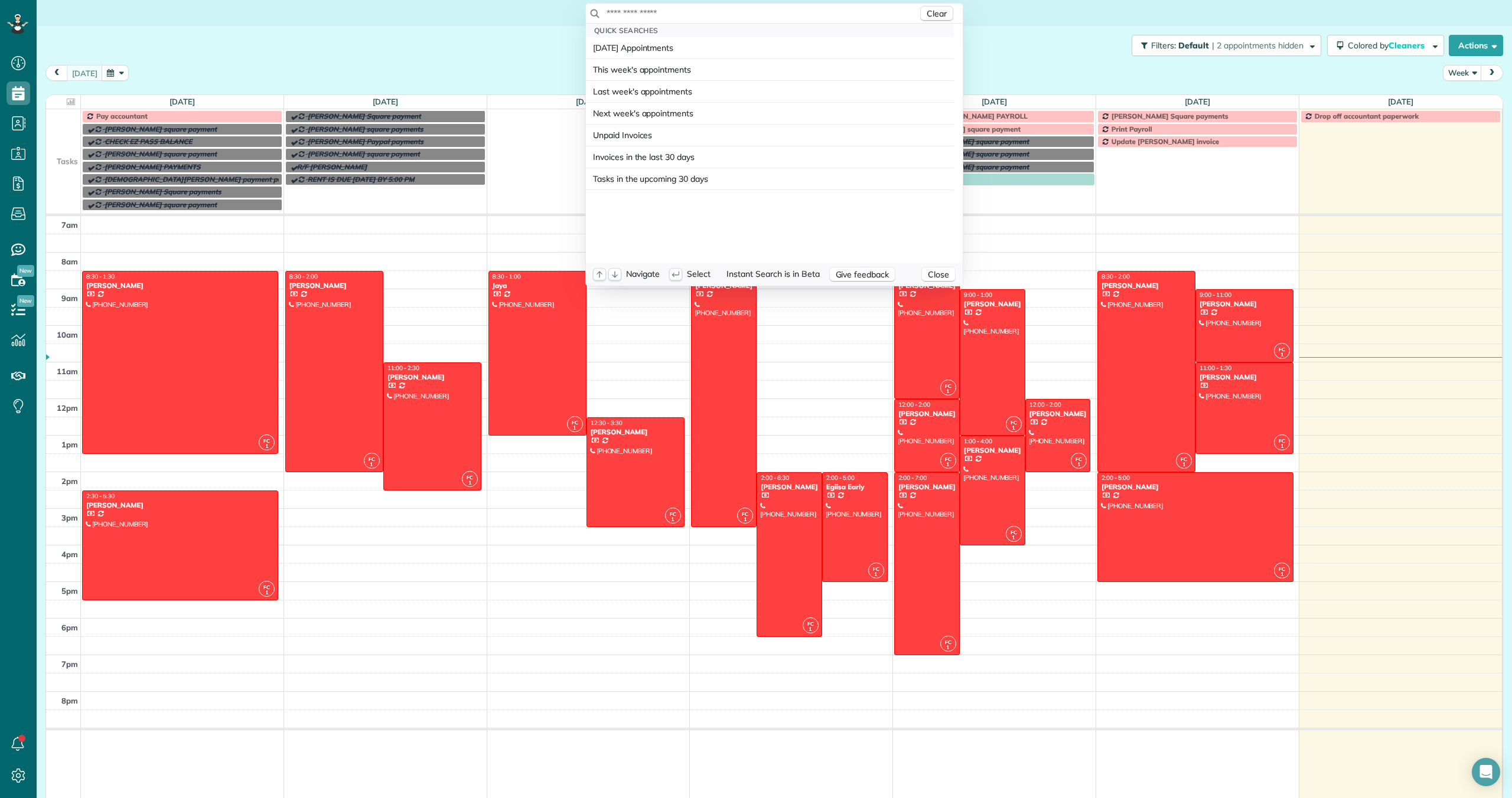
click at [687, 19] on input "text" at bounding box center [761, 13] width 312 height 12
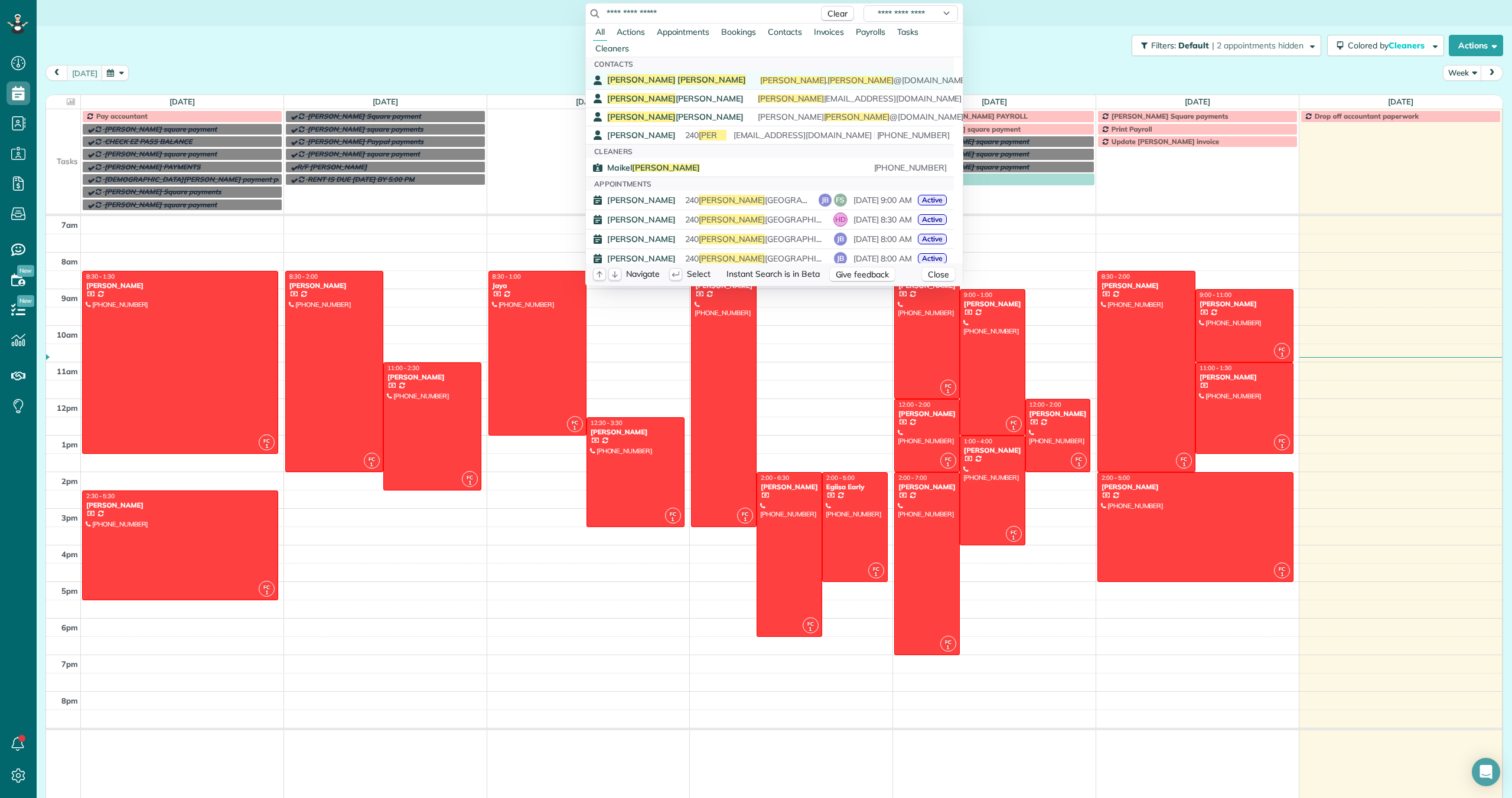
type input "**********"
click at [677, 75] on span "Michalski" at bounding box center [711, 79] width 69 height 11
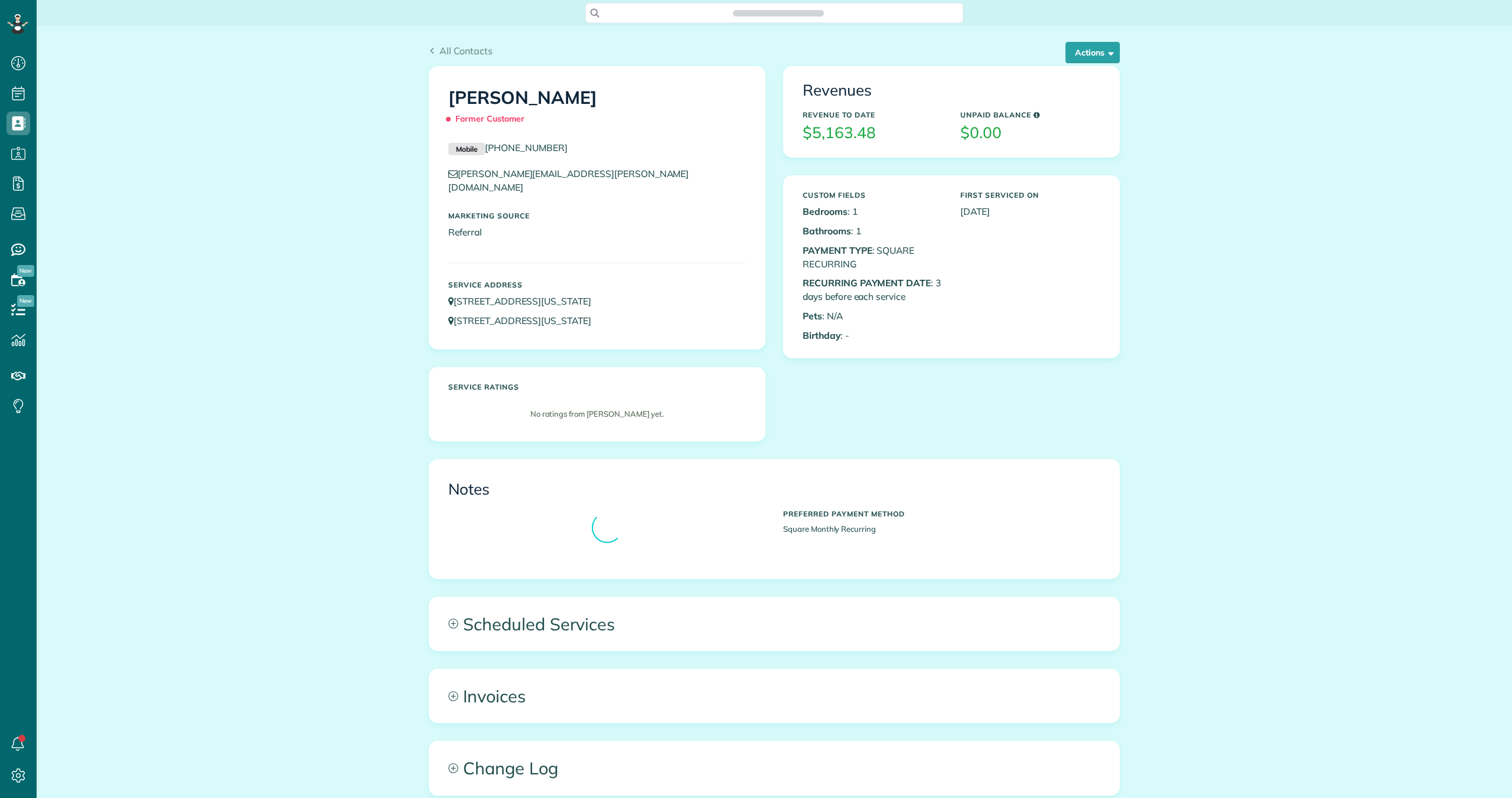
scroll to position [5, 5]
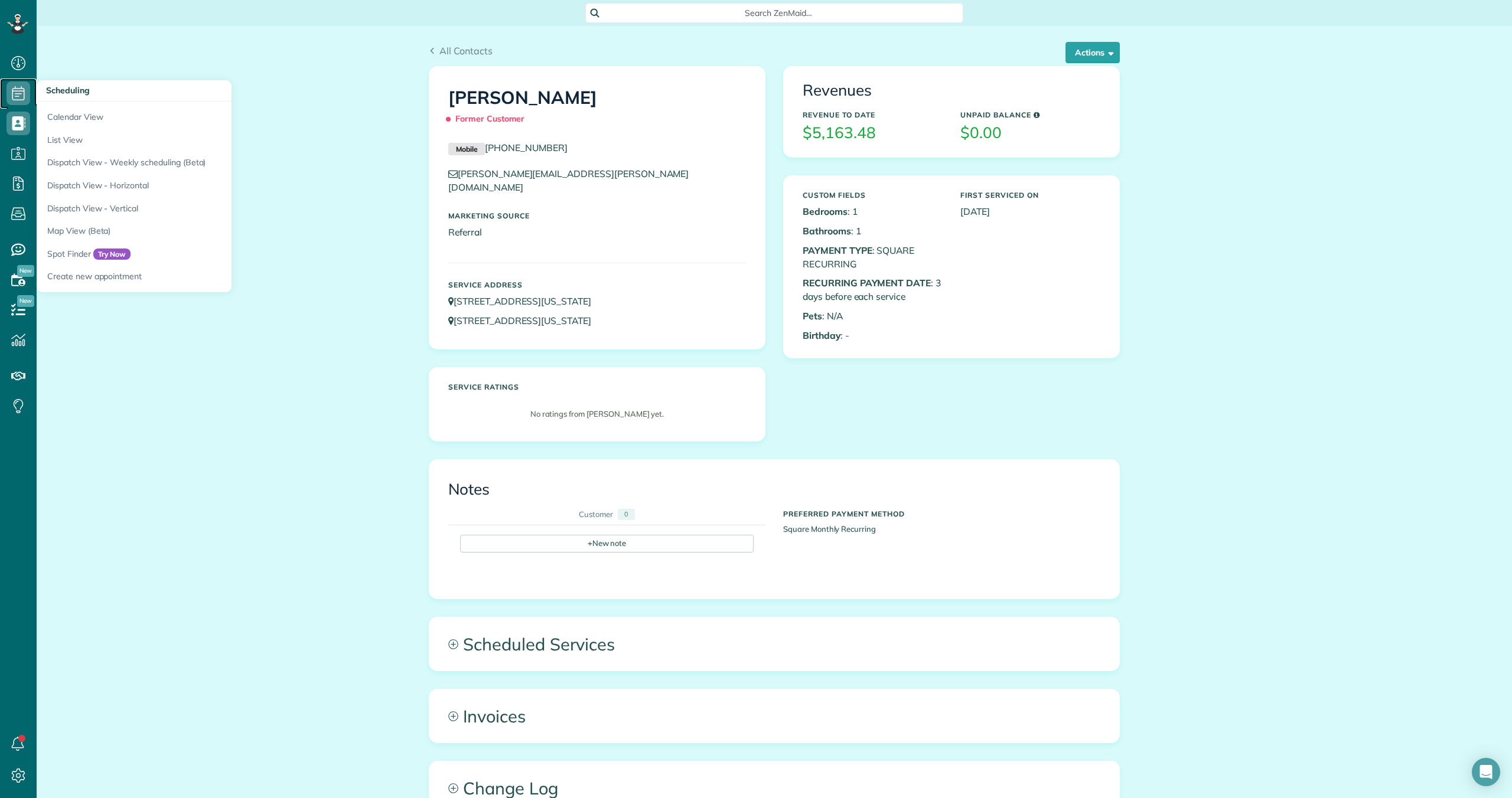
click at [17, 95] on icon at bounding box center [18, 93] width 23 height 23
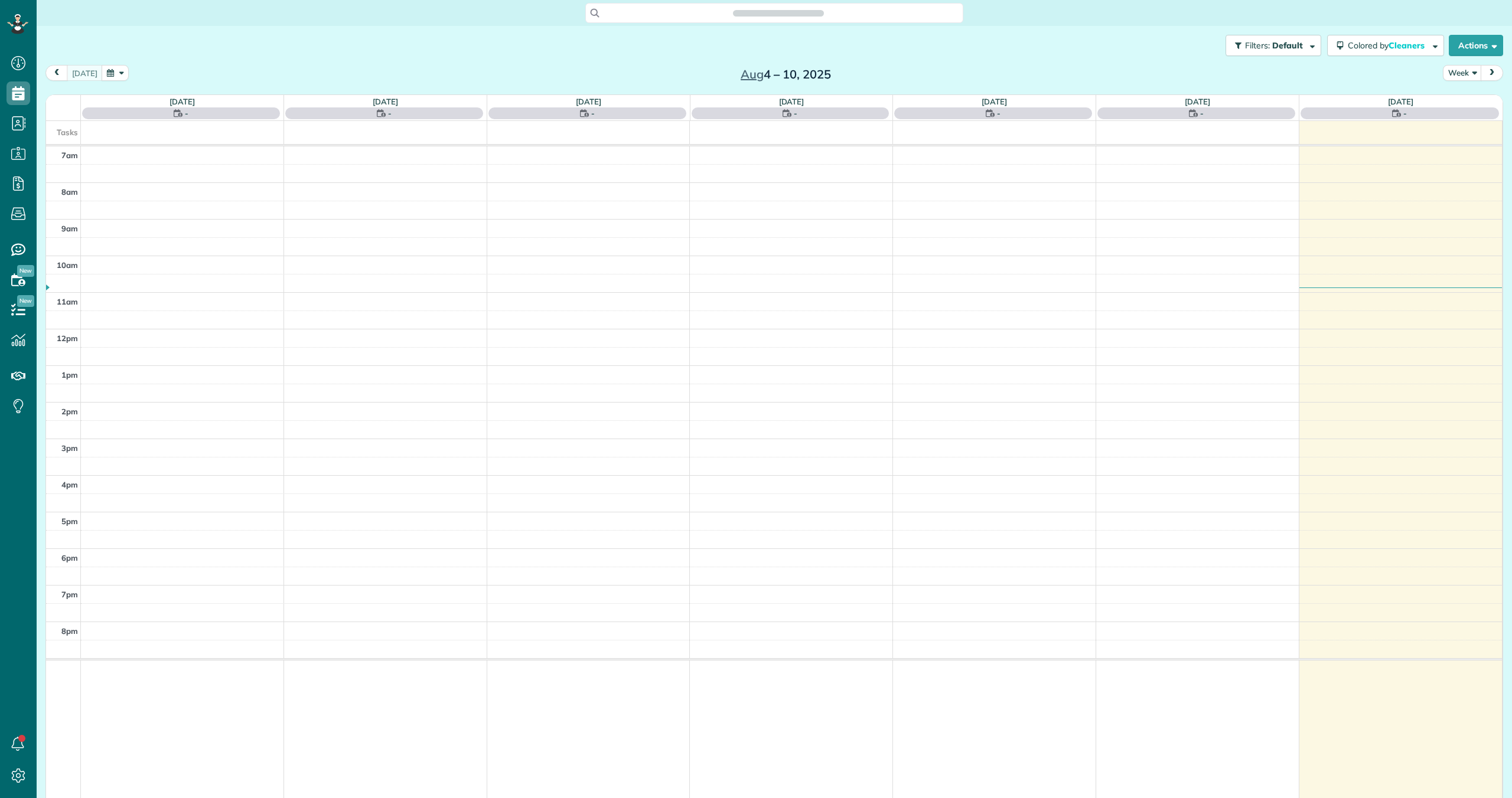
scroll to position [5, 5]
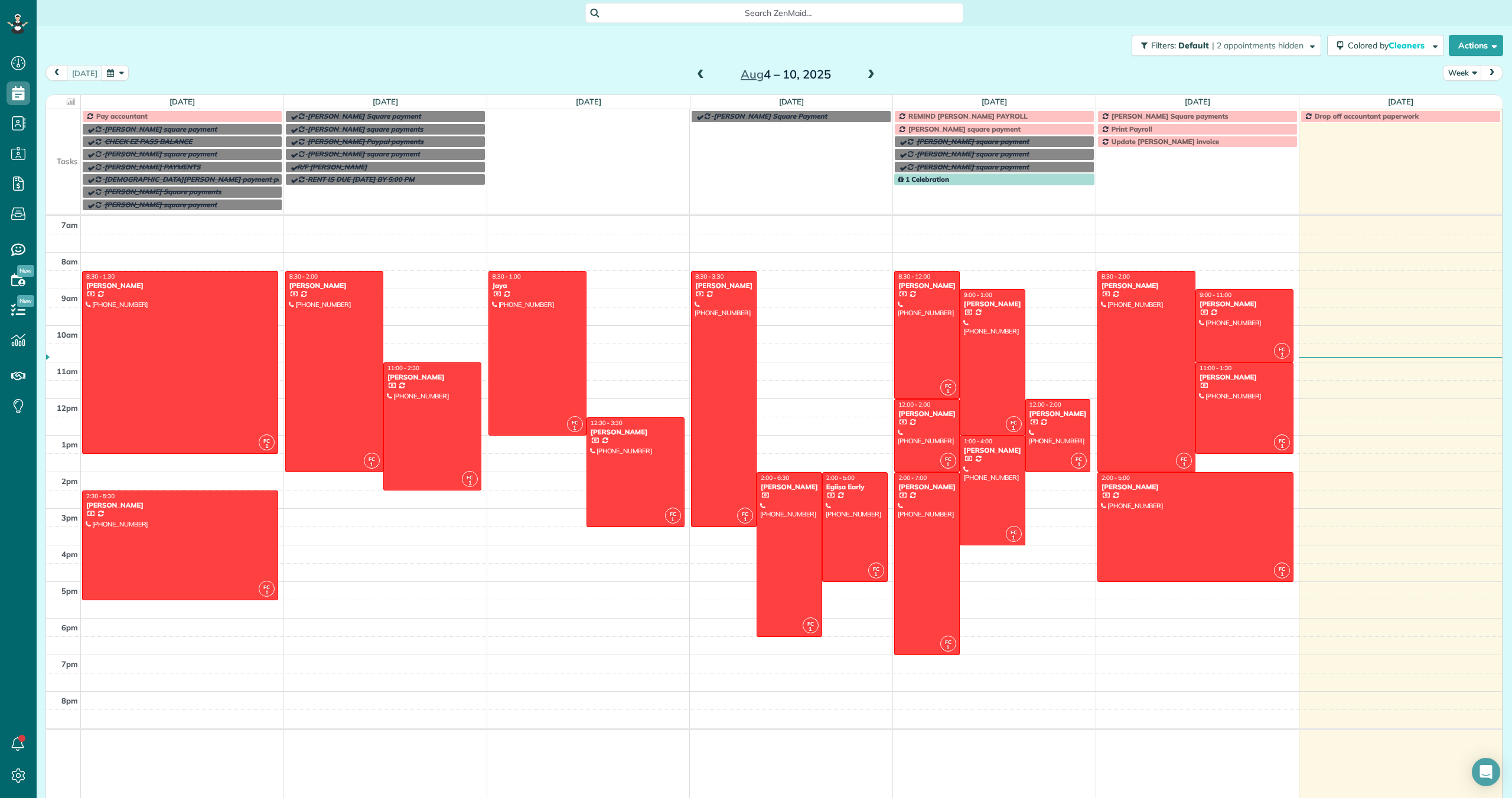
click at [1120, 113] on span "[PERSON_NAME] Square payments" at bounding box center [1170, 115] width 117 height 9
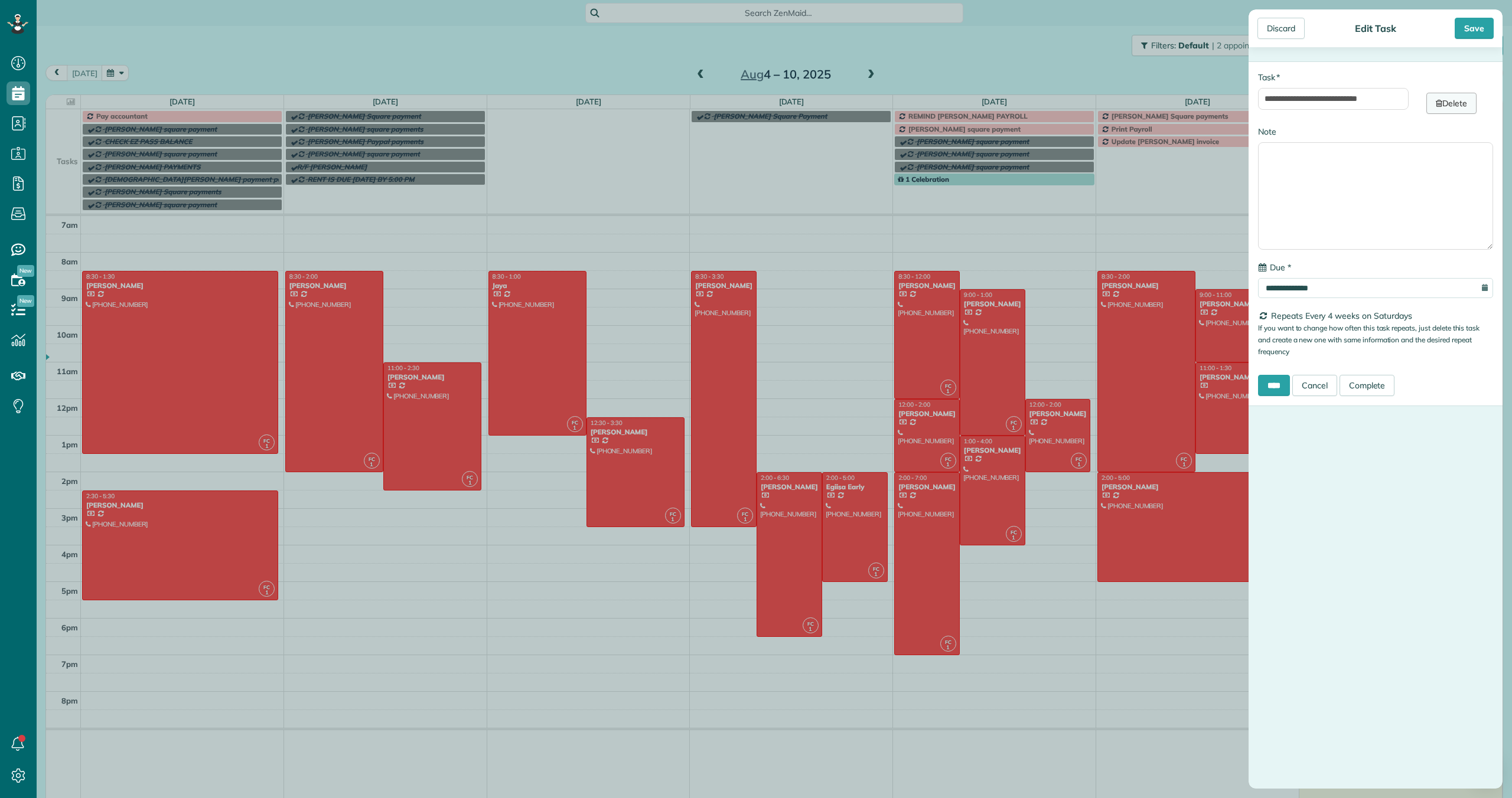
click at [1461, 102] on link "Delete" at bounding box center [1451, 103] width 50 height 21
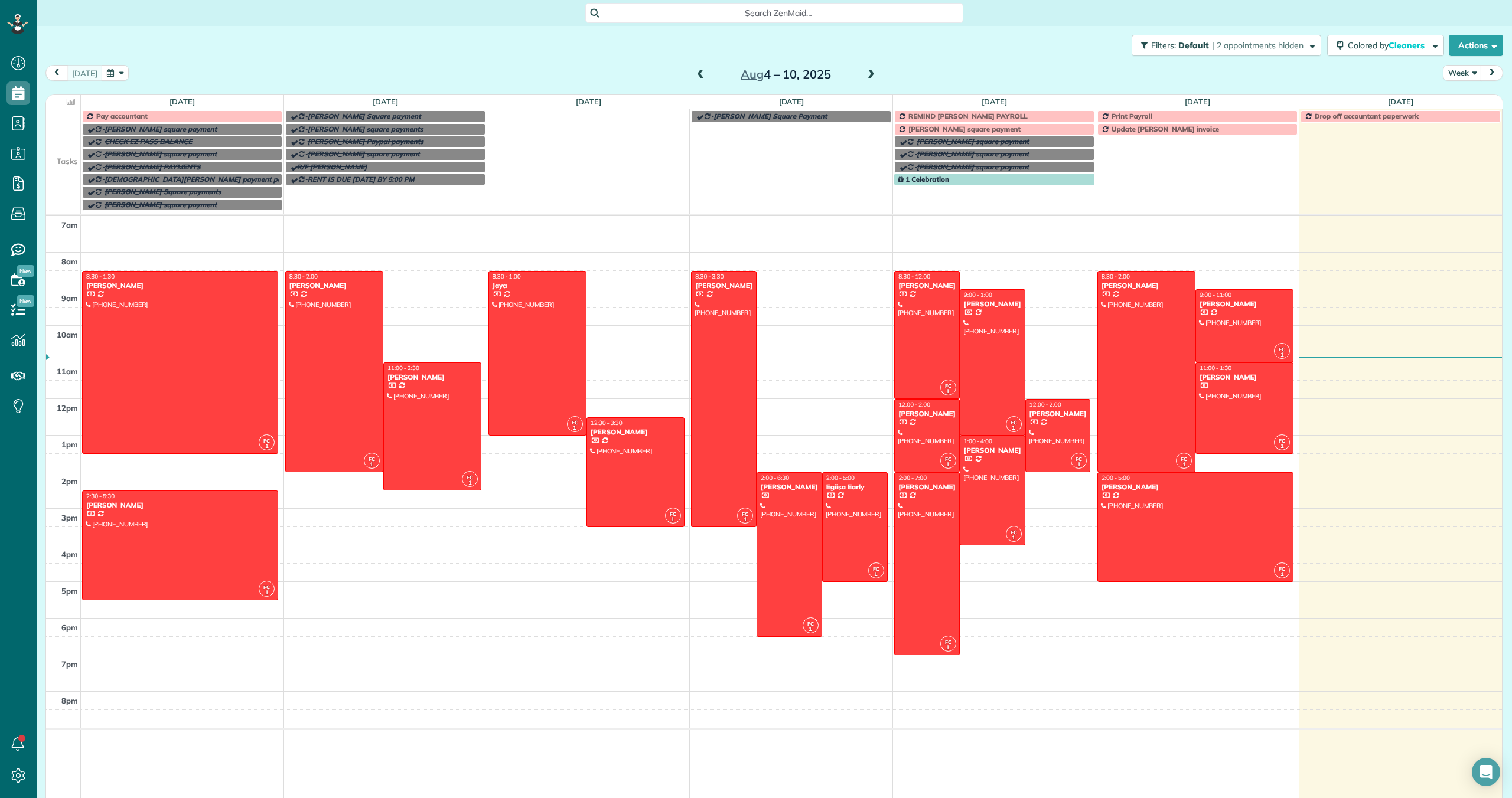
click at [1138, 130] on span "Update [PERSON_NAME] invoice" at bounding box center [1165, 129] width 107 height 9
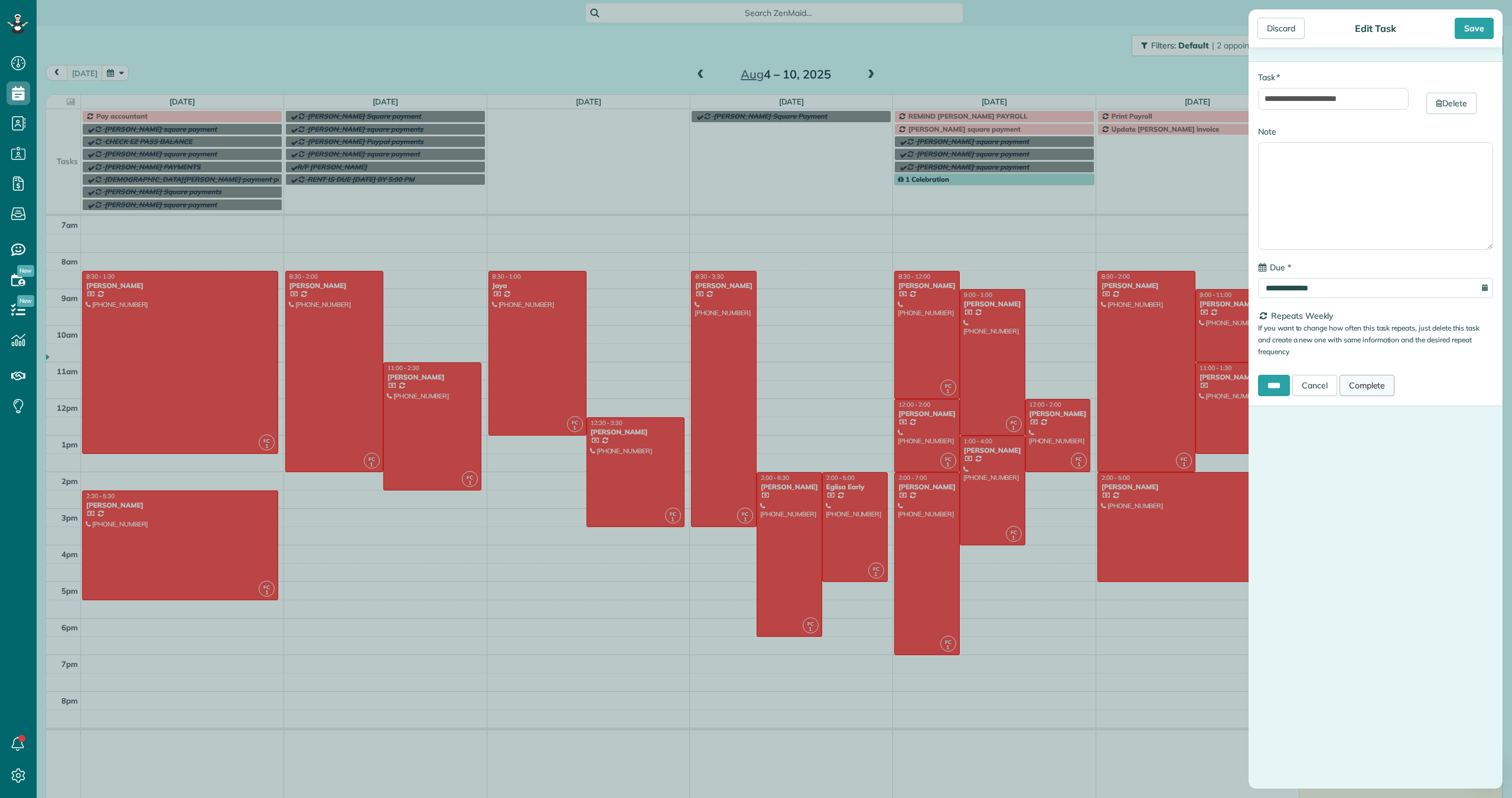
click at [1364, 387] on link "Complete" at bounding box center [1367, 385] width 55 height 21
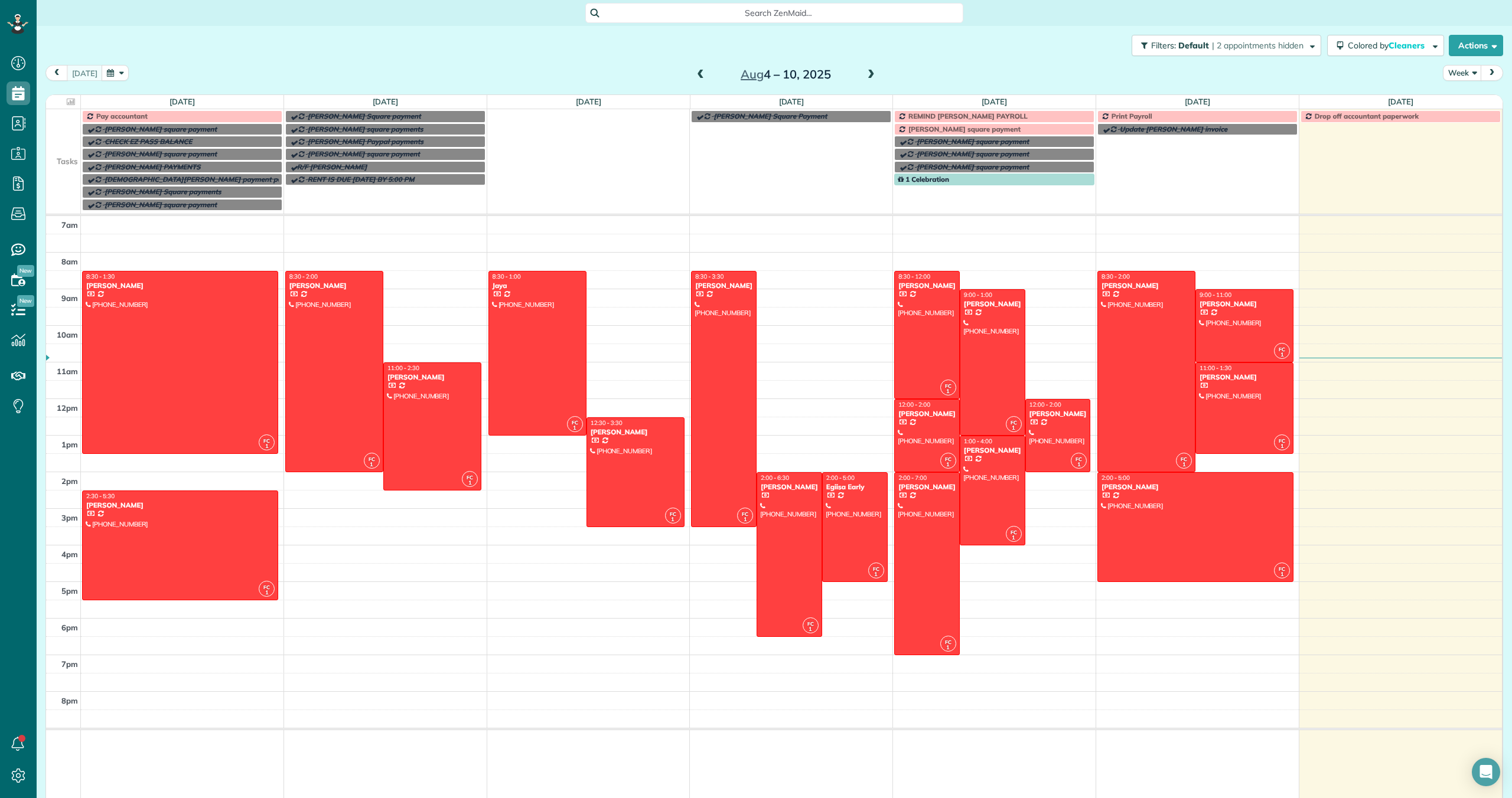
click at [696, 74] on span at bounding box center [700, 74] width 13 height 11
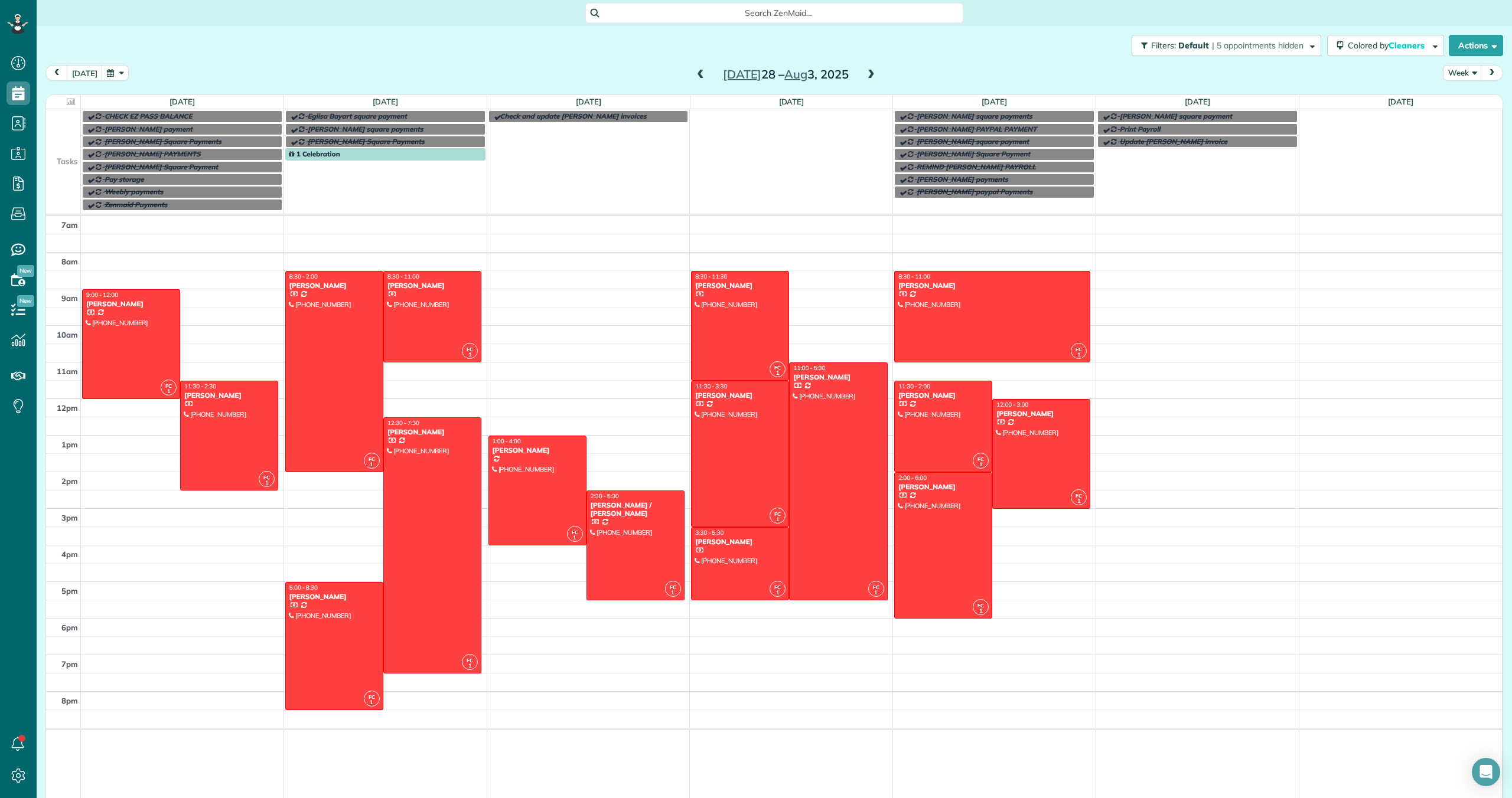
click at [868, 74] on span at bounding box center [871, 74] width 13 height 11
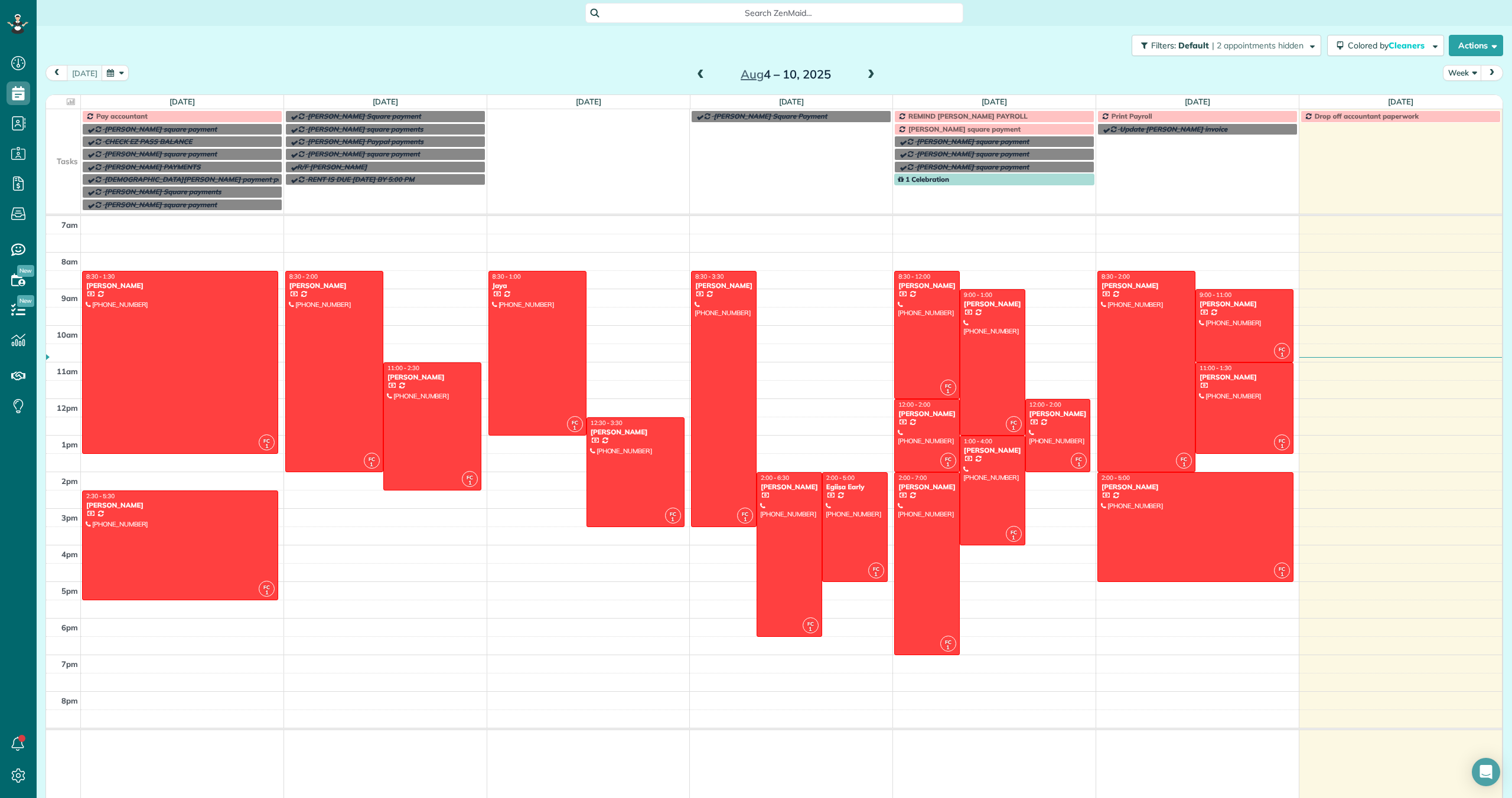
click at [870, 75] on span at bounding box center [871, 74] width 13 height 11
